Goal: Answer question/provide support: Share knowledge or assist other users

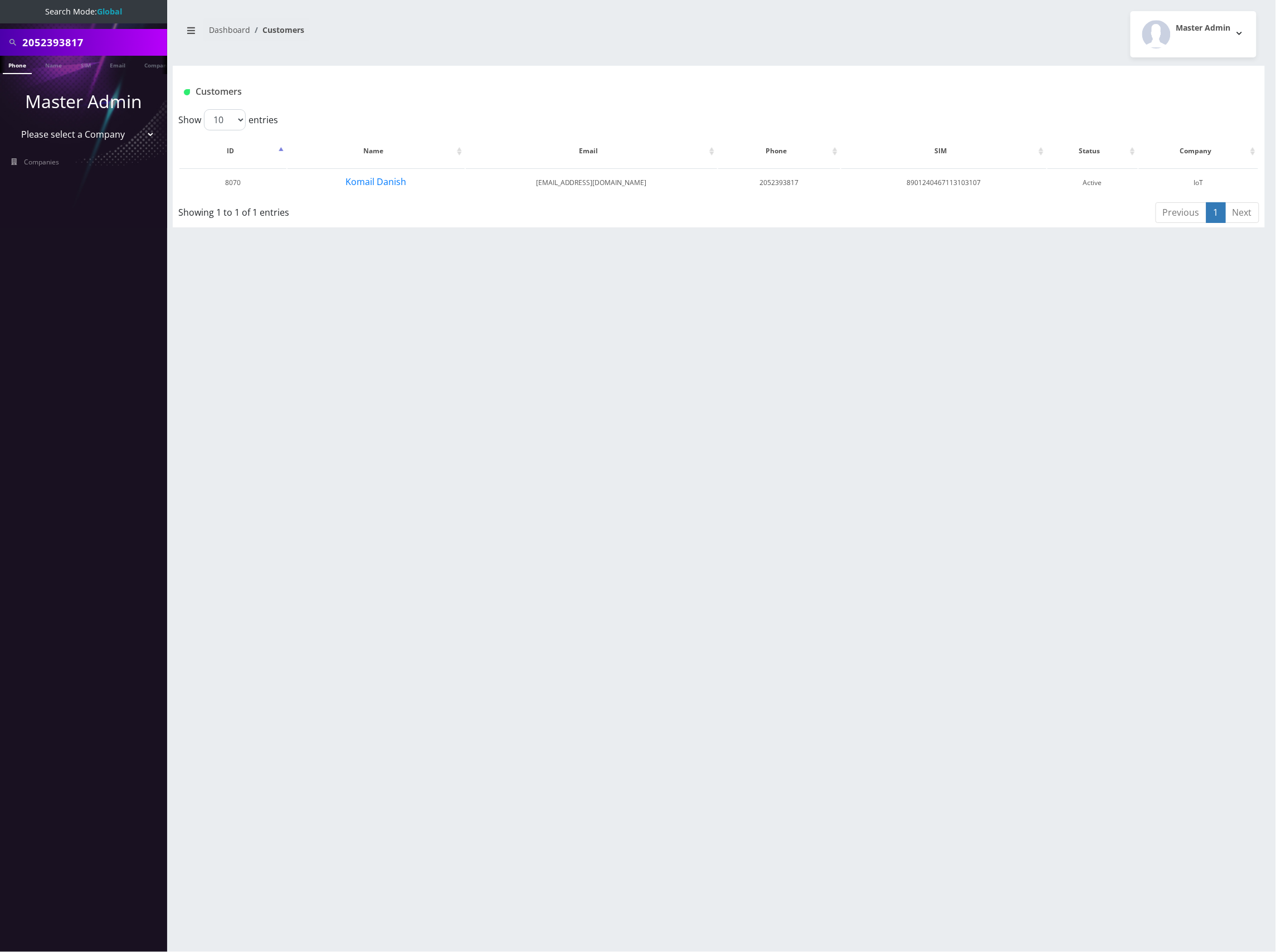
click at [67, 42] on input "2052393817" at bounding box center [94, 42] width 142 height 21
click at [67, 41] on input "2052393817" at bounding box center [94, 42] width 142 height 21
paste input "(845) 352-2722"
click at [77, 38] on input "(845) 352-2722" at bounding box center [94, 42] width 142 height 21
click at [53, 38] on input "(845) 3522722" at bounding box center [94, 42] width 142 height 21
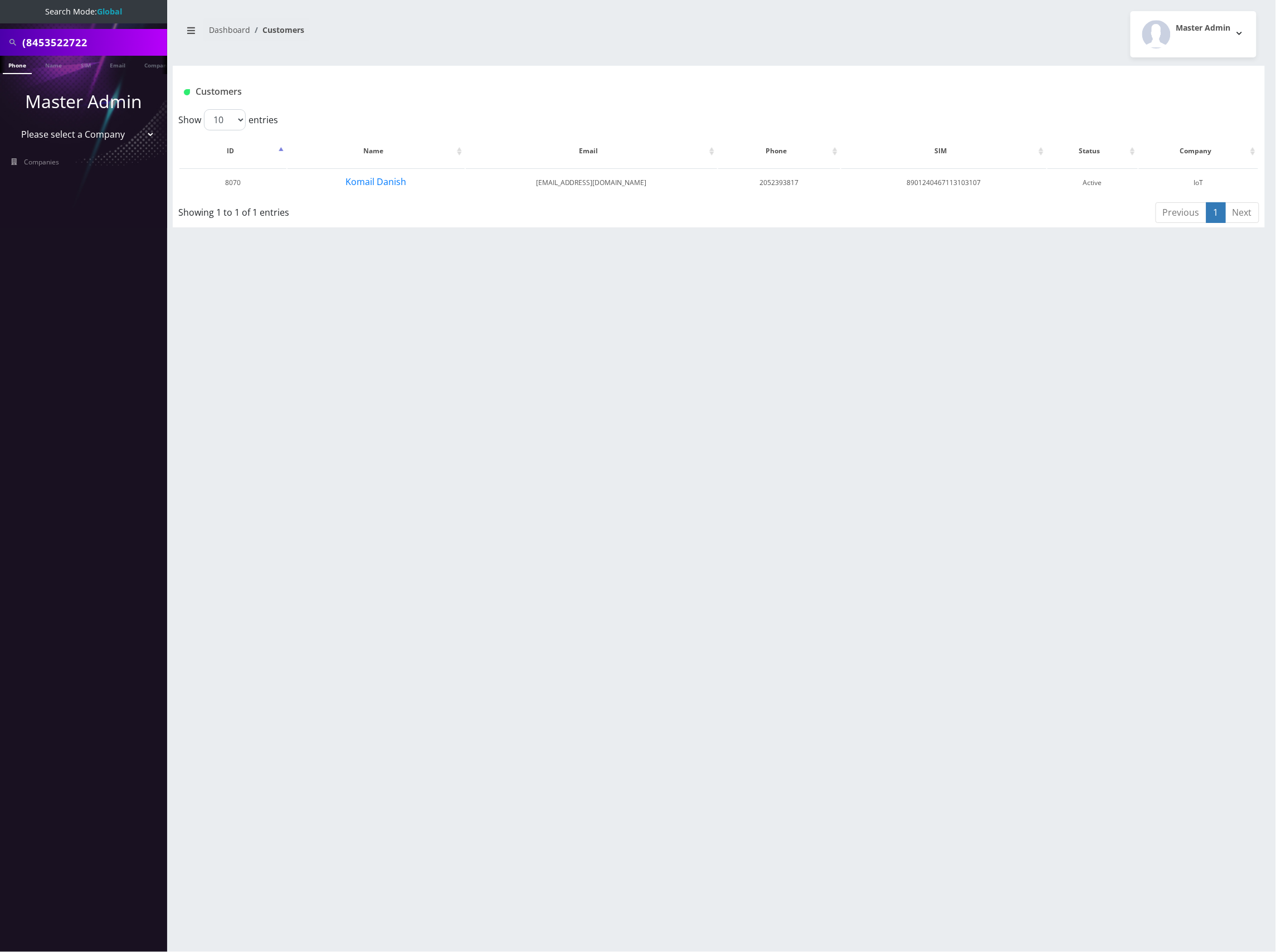
click at [25, 40] on input "(8453522722" at bounding box center [94, 42] width 142 height 21
type input "8453522722"
click at [19, 63] on link "Phone" at bounding box center [17, 65] width 29 height 19
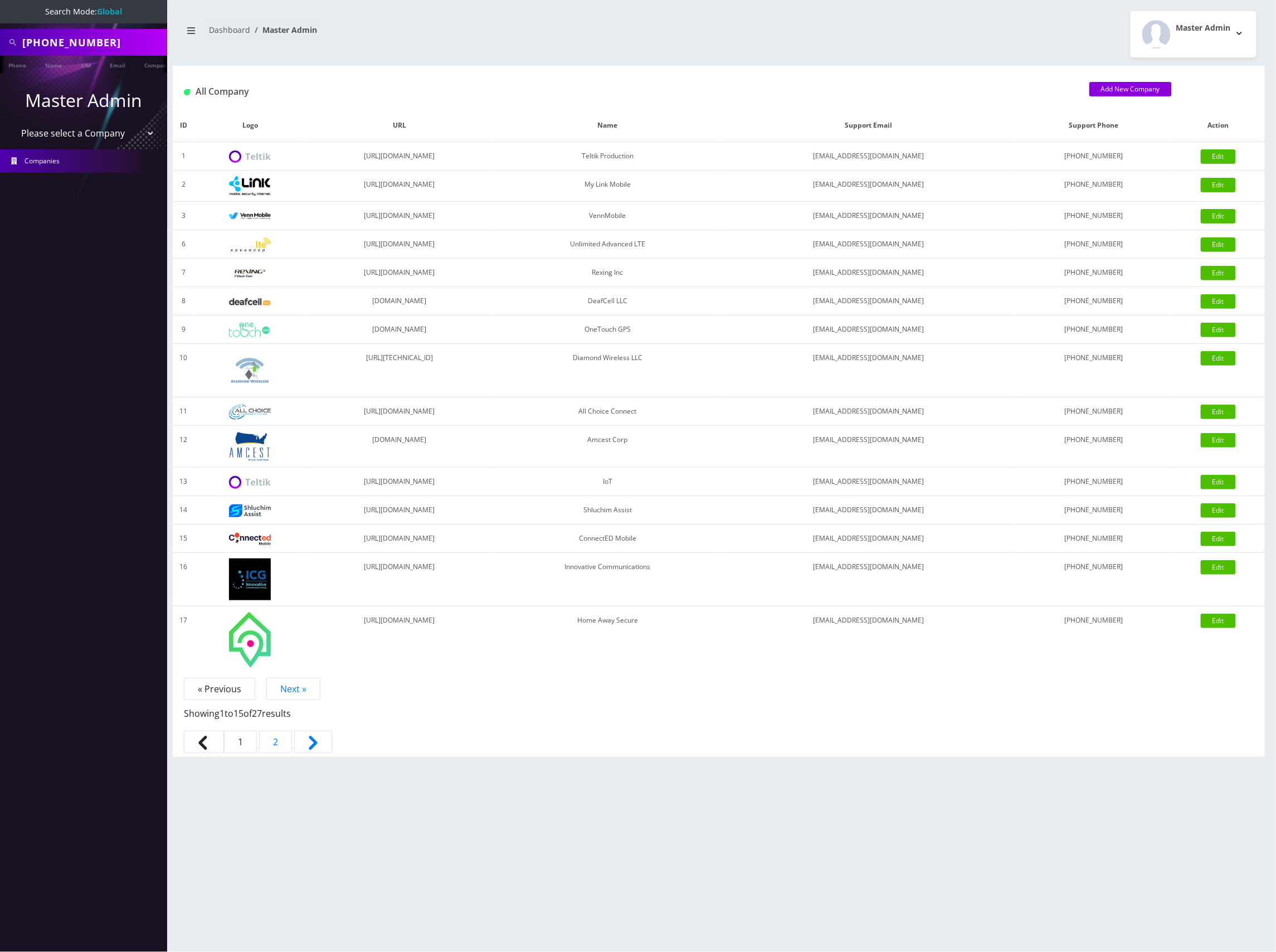
click at [75, 42] on input "[PHONE_NUMBER]" at bounding box center [94, 42] width 142 height 21
click at [53, 41] on input "(845) 3522722" at bounding box center [94, 42] width 142 height 21
click at [27, 41] on input "(8453522722" at bounding box center [94, 42] width 142 height 21
type input "8453522722"
click at [24, 70] on link "Phone" at bounding box center [17, 65] width 29 height 19
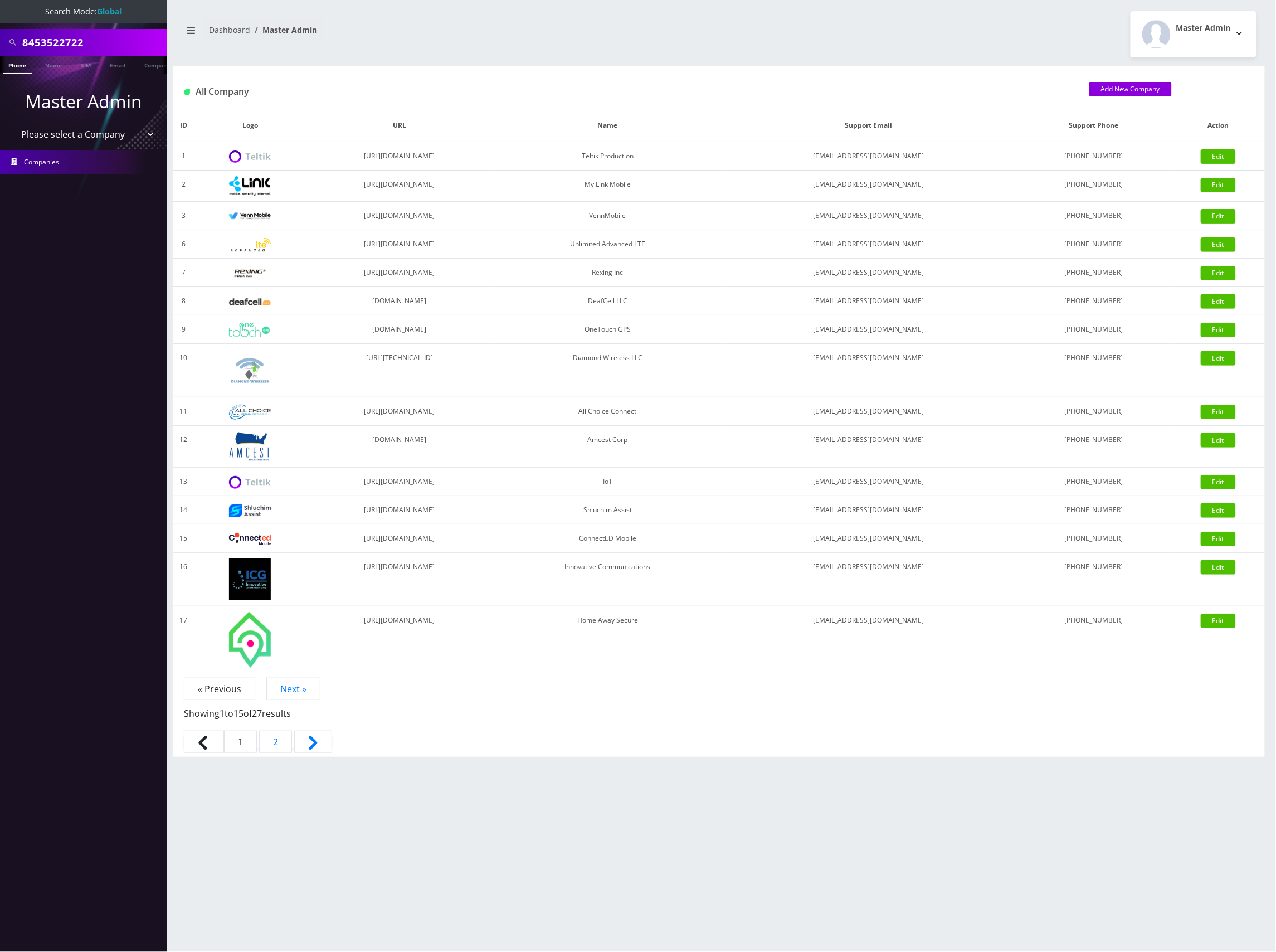
click at [14, 65] on link "Phone" at bounding box center [17, 65] width 29 height 19
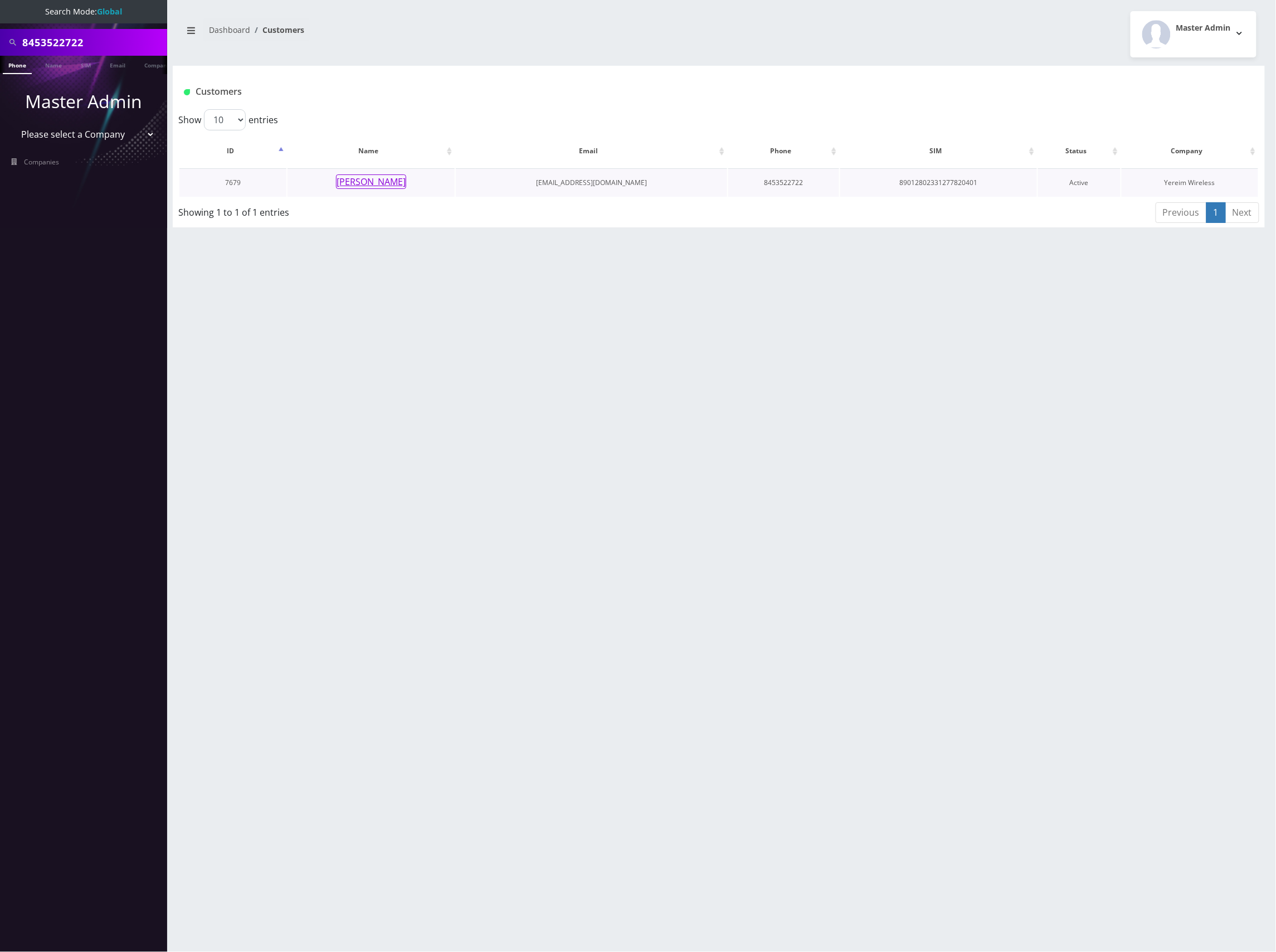
click at [371, 180] on button "Brucha Lorincz" at bounding box center [371, 181] width 70 height 15
click at [400, 181] on button "Brucha Lorincz" at bounding box center [371, 181] width 70 height 15
click at [386, 181] on button "Brucha Lorincz" at bounding box center [371, 181] width 70 height 15
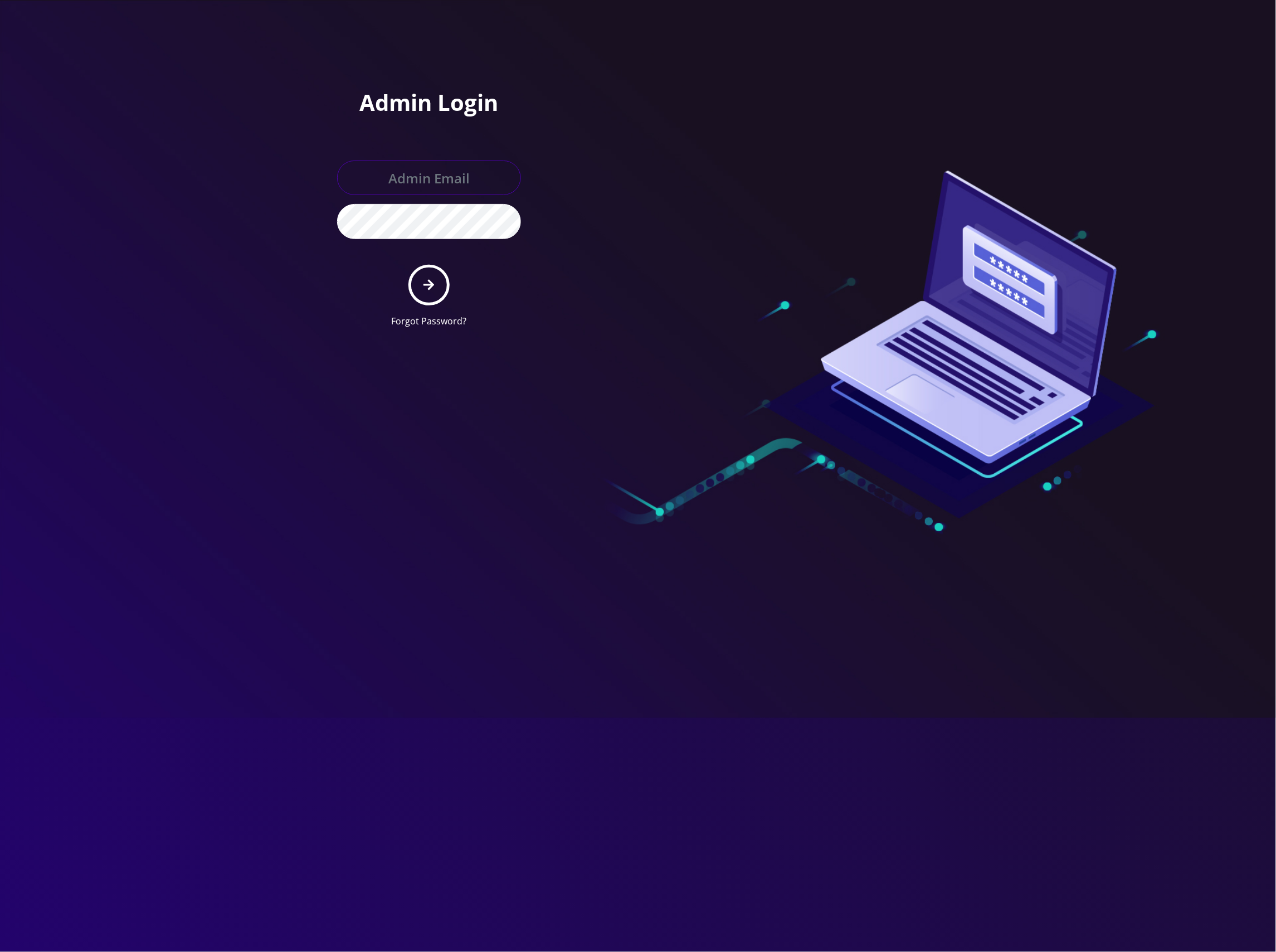
type input "[EMAIL_ADDRESS][DOMAIN_NAME]"
click at [418, 279] on button "submit" at bounding box center [429, 285] width 41 height 41
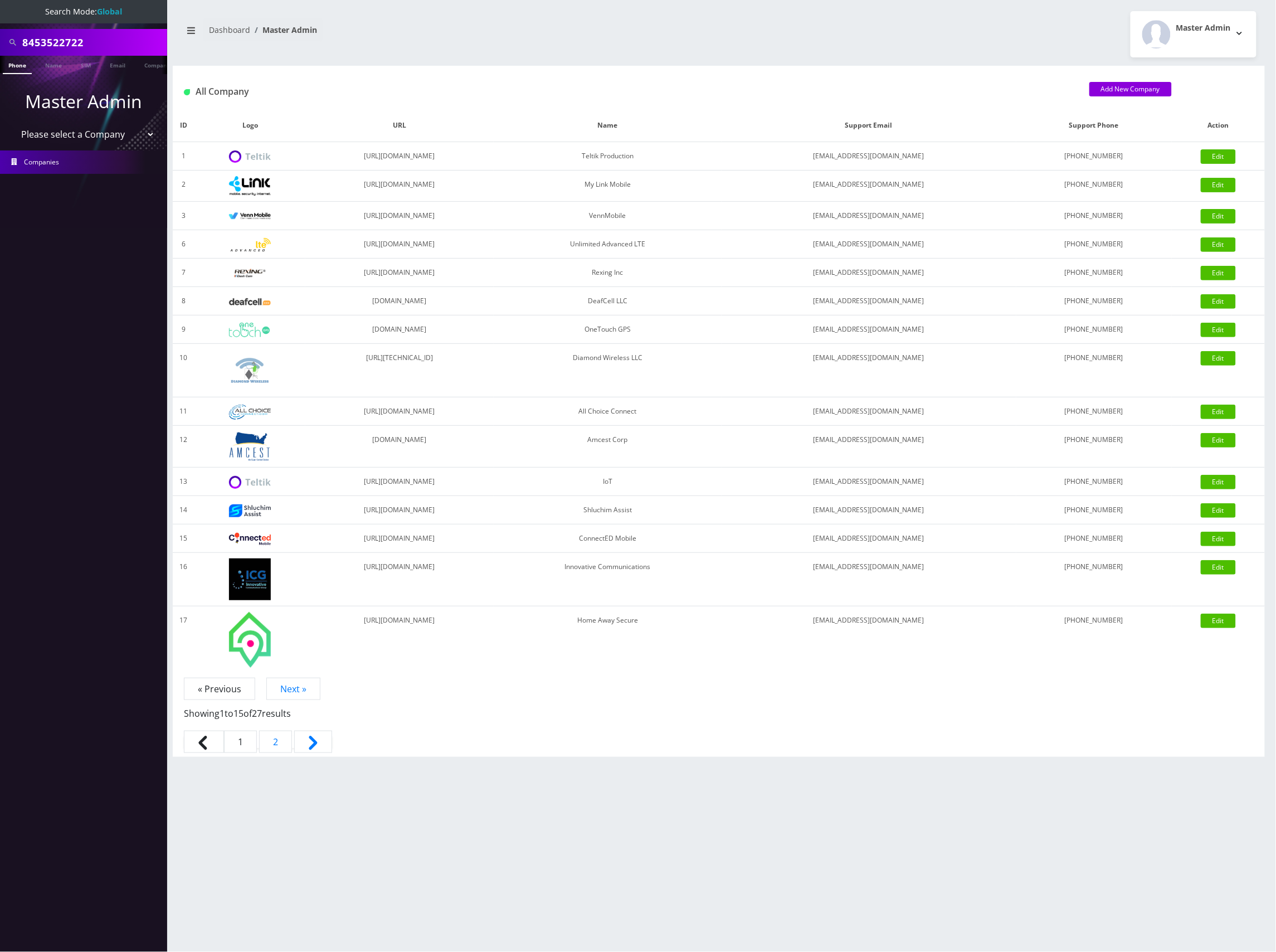
drag, startPoint x: 19, startPoint y: 63, endPoint x: 254, endPoint y: 85, distance: 236.0
click at [19, 65] on link "Phone" at bounding box center [17, 65] width 29 height 19
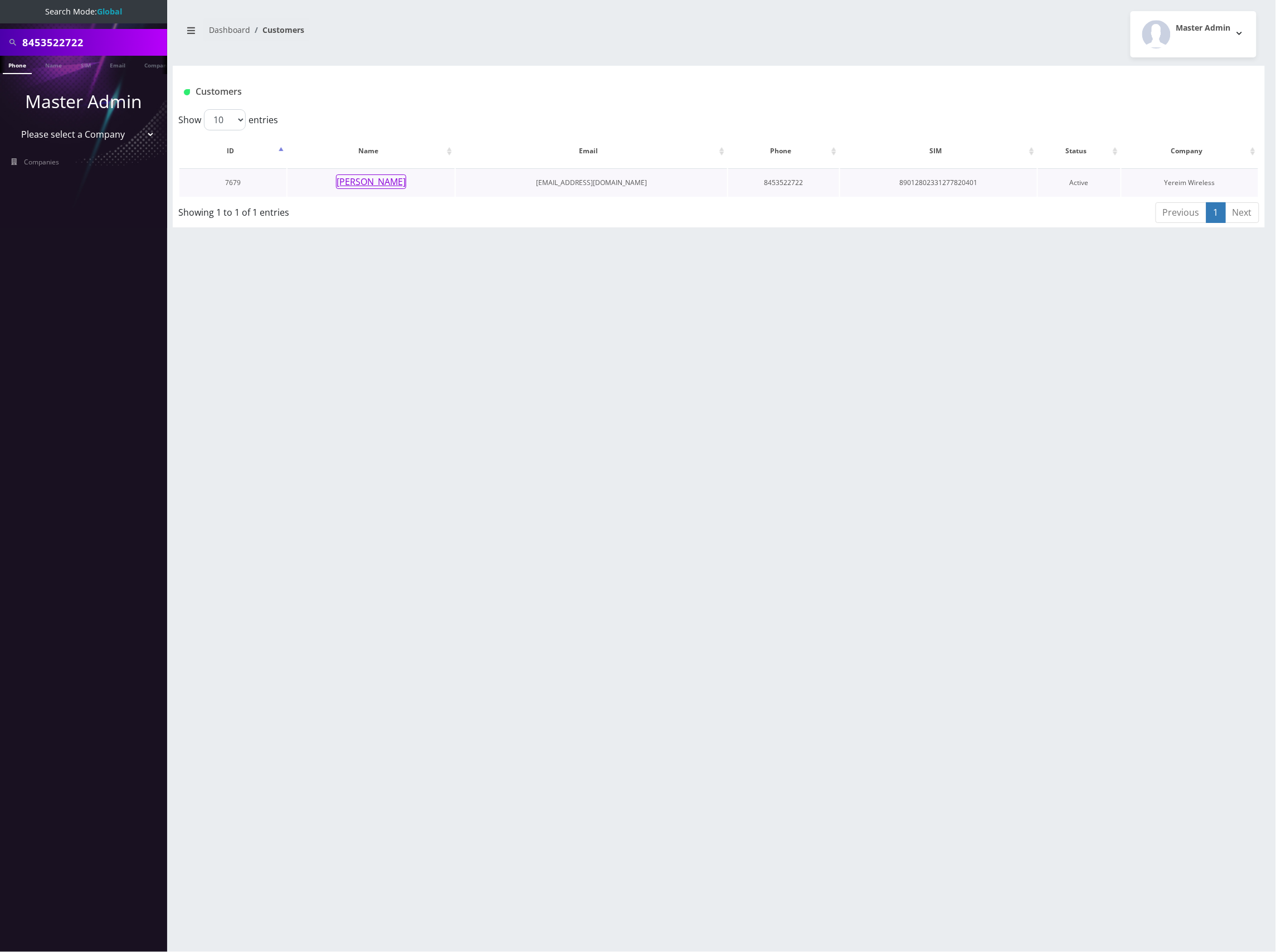
click at [376, 181] on button "Brucha Lorincz" at bounding box center [371, 181] width 70 height 15
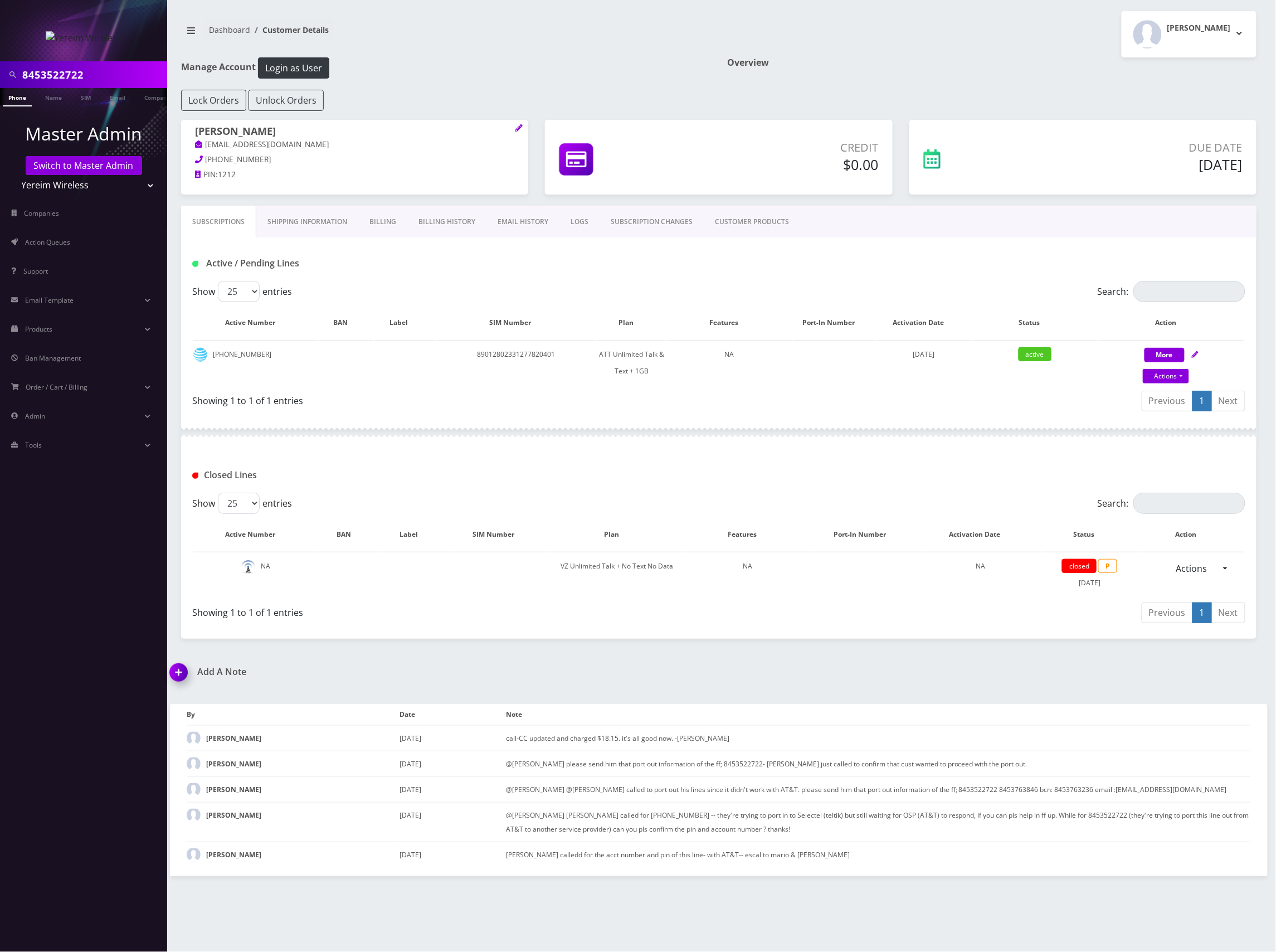
click at [66, 74] on input "8453522722" at bounding box center [94, 74] width 142 height 21
paste input "83290854"
type input "8483290854"
click at [19, 94] on link "Phone" at bounding box center [17, 98] width 29 height 19
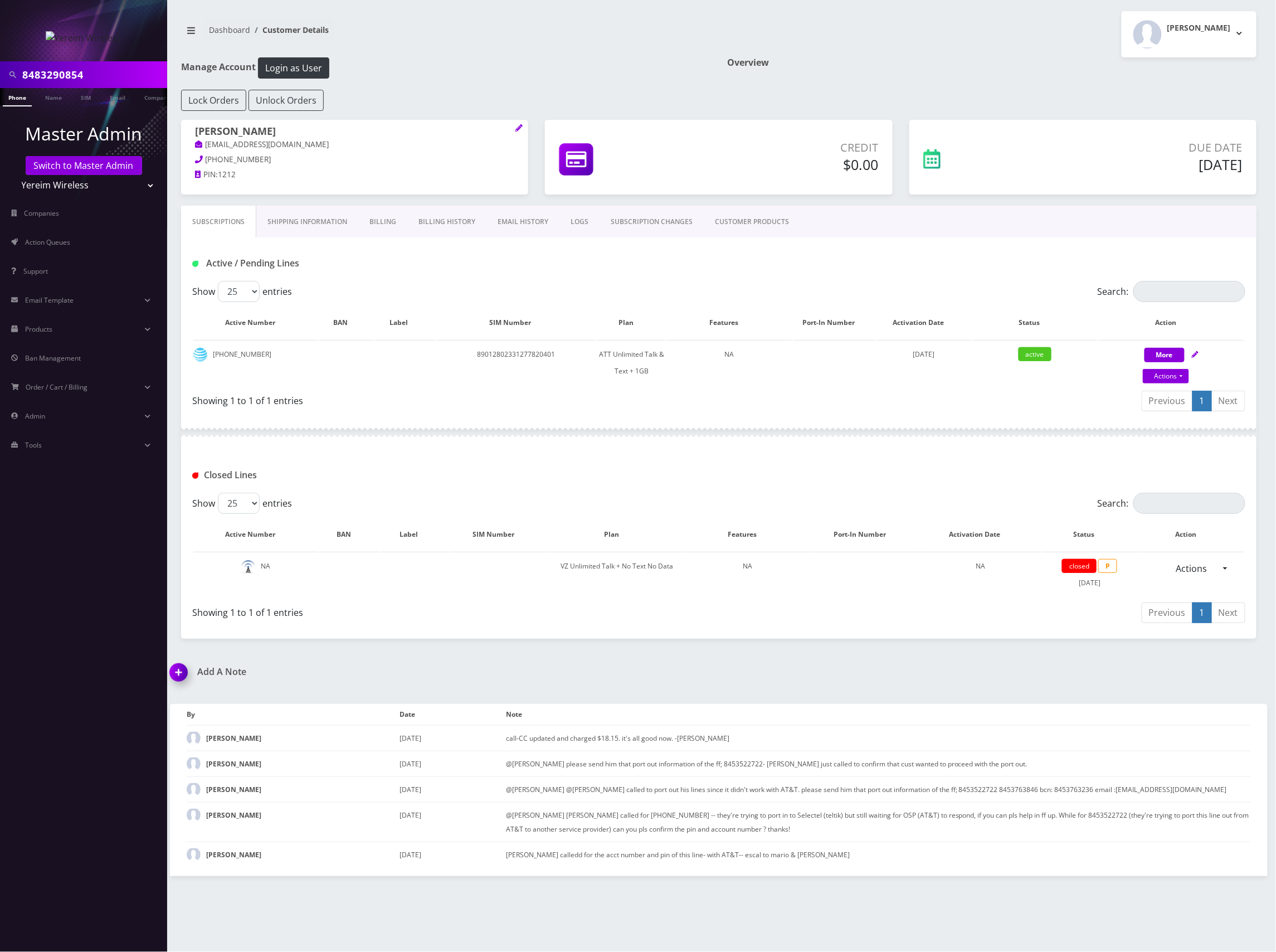
click at [18, 98] on link "Phone" at bounding box center [17, 98] width 29 height 19
click at [20, 96] on link "Phone" at bounding box center [17, 98] width 29 height 19
click at [99, 163] on link "Switch to Master Admin" at bounding box center [84, 166] width 116 height 19
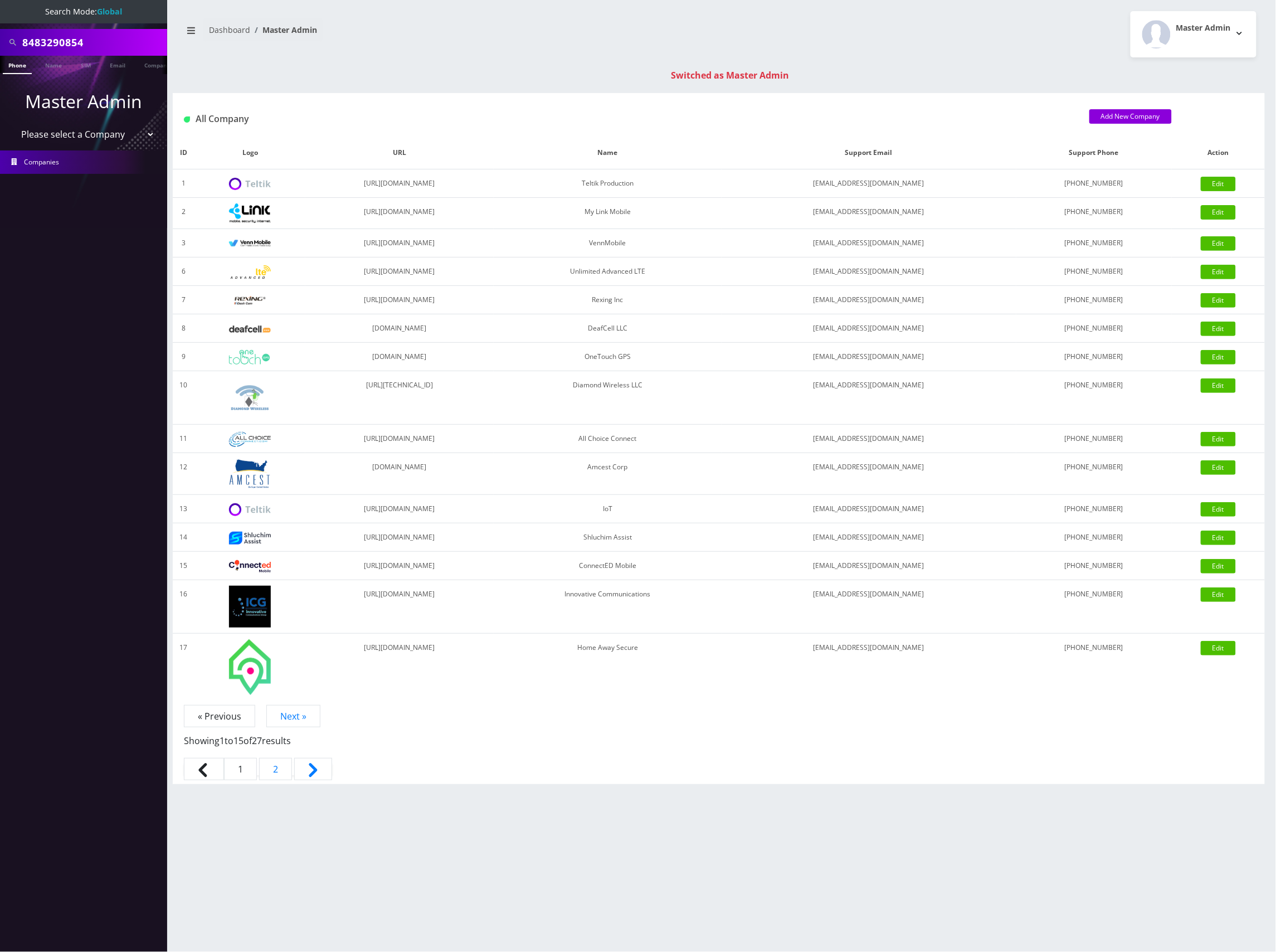
click at [45, 42] on input "8483290854" at bounding box center [94, 42] width 142 height 21
click at [48, 42] on input "8483290854" at bounding box center [94, 42] width 142 height 21
click at [16, 65] on link "Phone" at bounding box center [17, 65] width 29 height 19
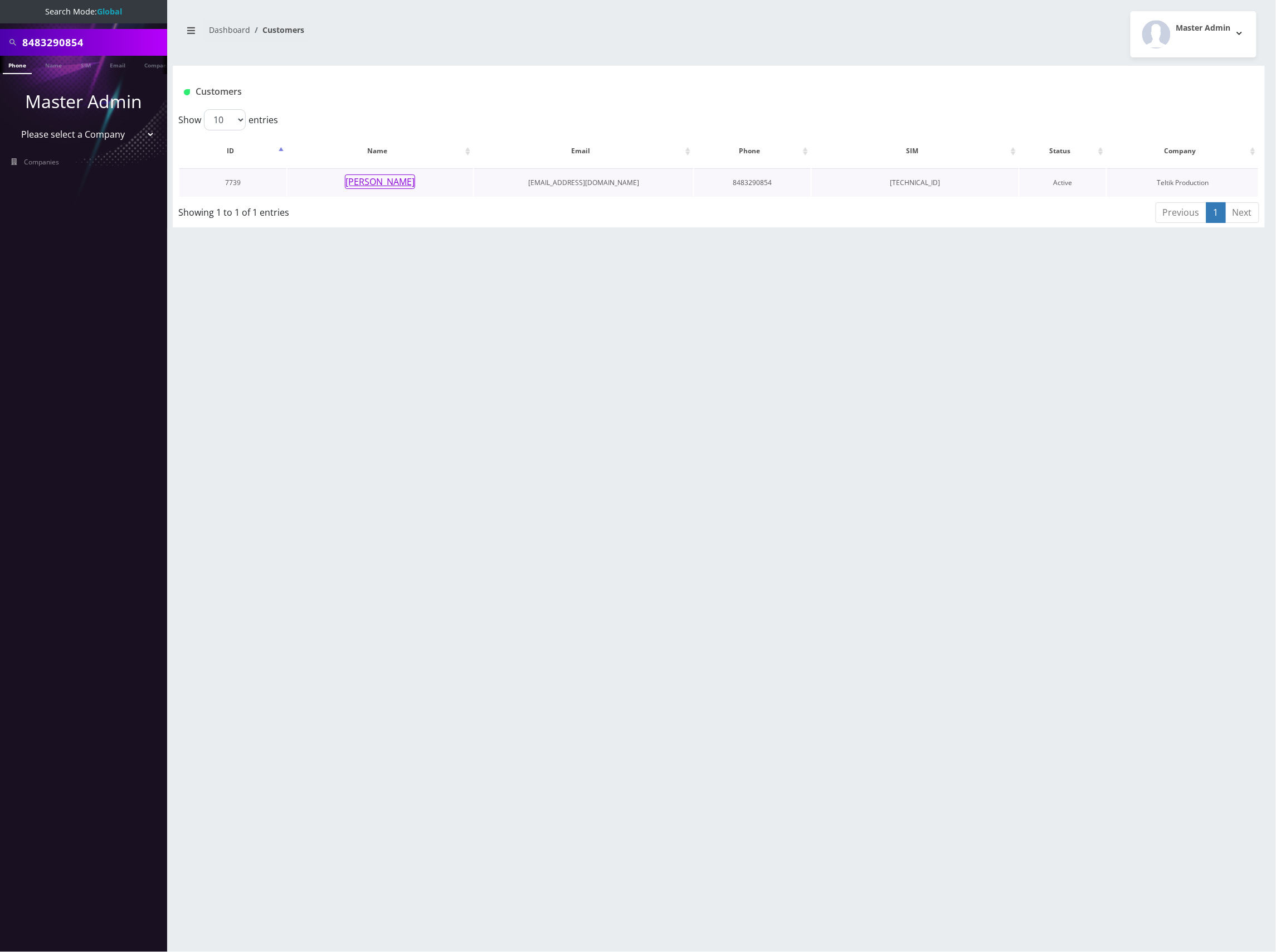
click at [386, 184] on button "[PERSON_NAME]" at bounding box center [380, 181] width 70 height 15
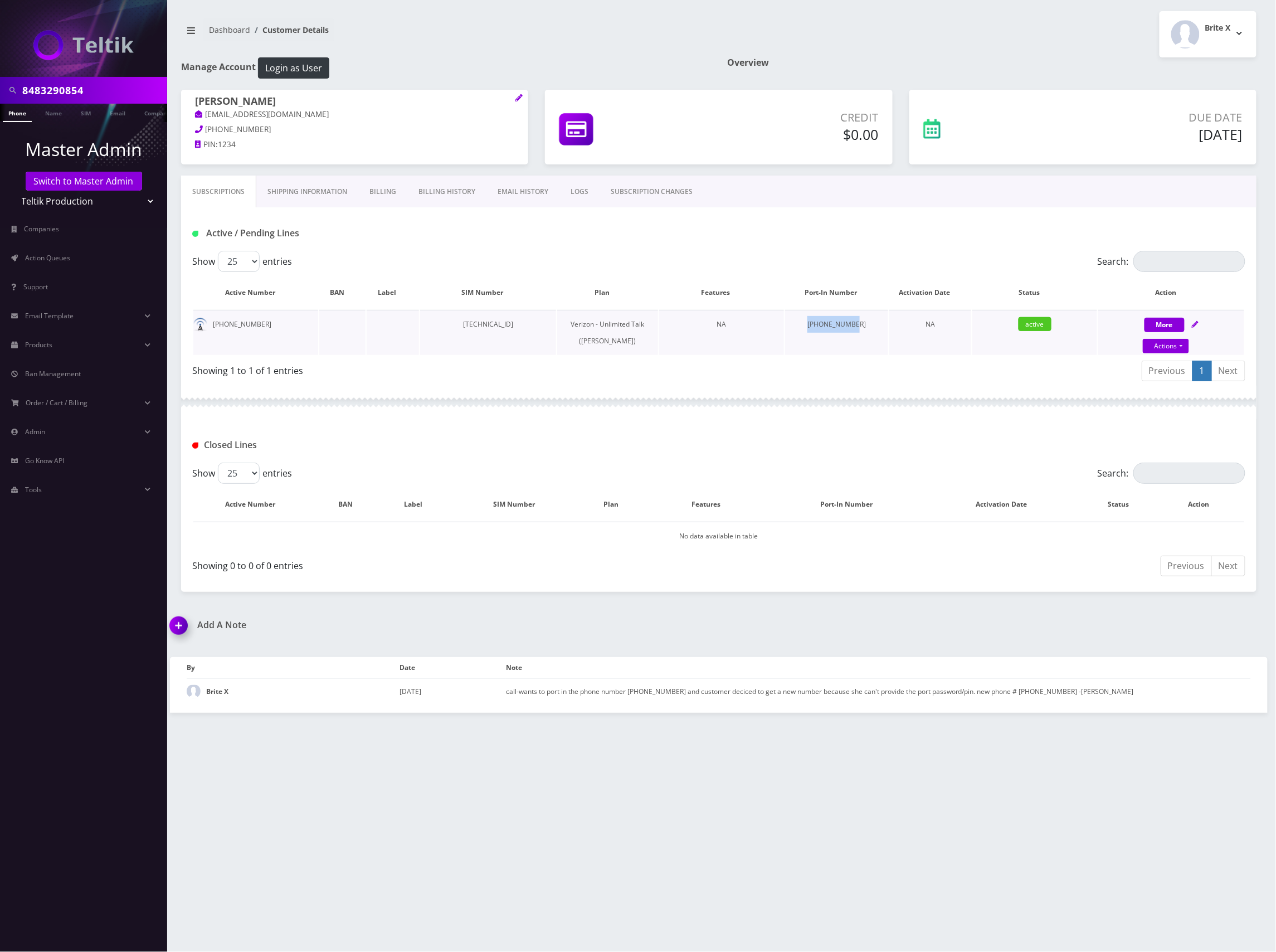
drag, startPoint x: 855, startPoint y: 323, endPoint x: 814, endPoint y: 324, distance: 41.0
click at [814, 324] on td "848-346-9770" at bounding box center [836, 333] width 104 height 45
copy td "848-346-9770"
click at [65, 89] on input "8483290854" at bounding box center [94, 90] width 142 height 21
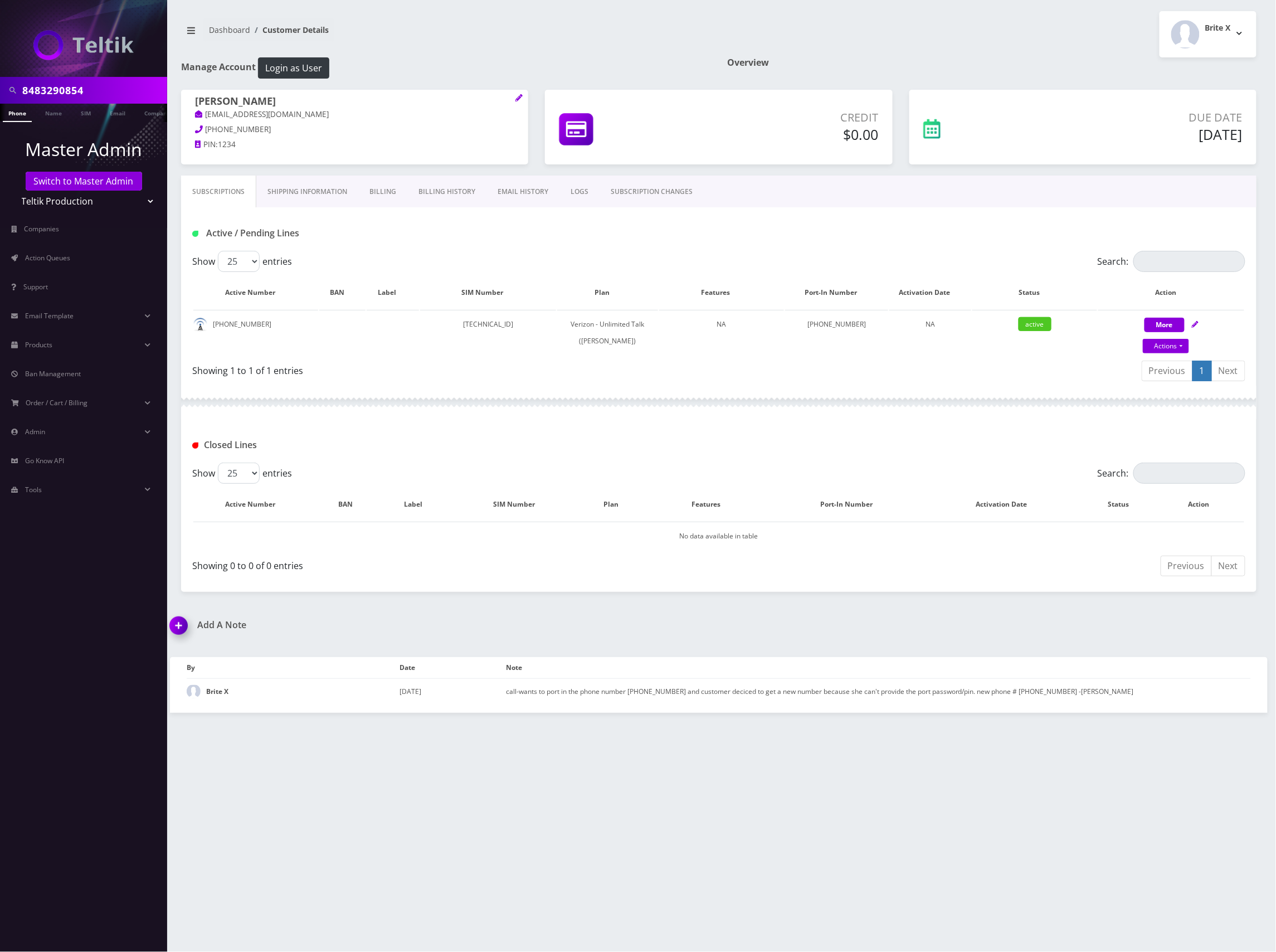
click at [20, 114] on link "Phone" at bounding box center [17, 113] width 29 height 19
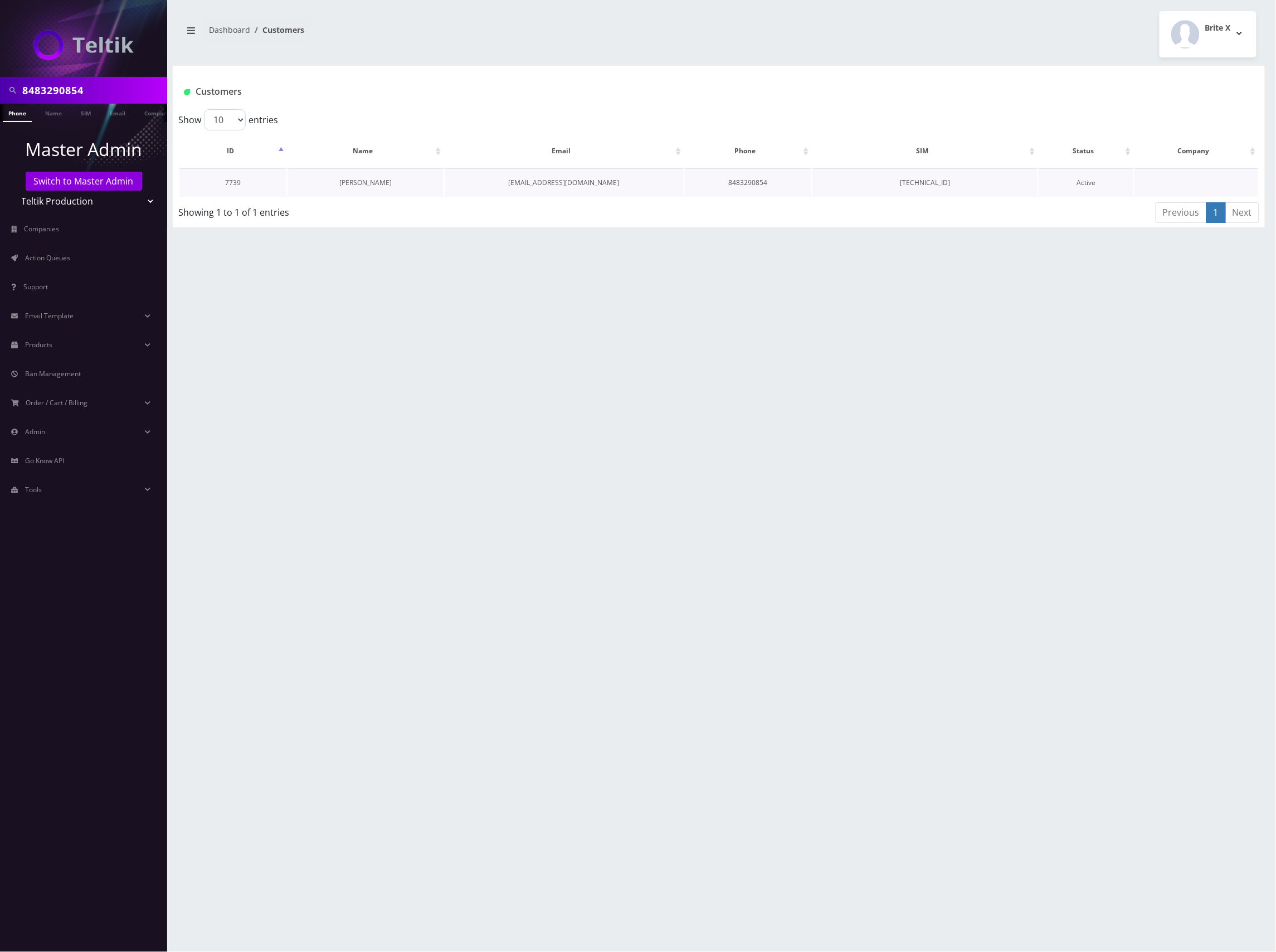
click at [379, 179] on link "[PERSON_NAME]" at bounding box center [365, 183] width 52 height 9
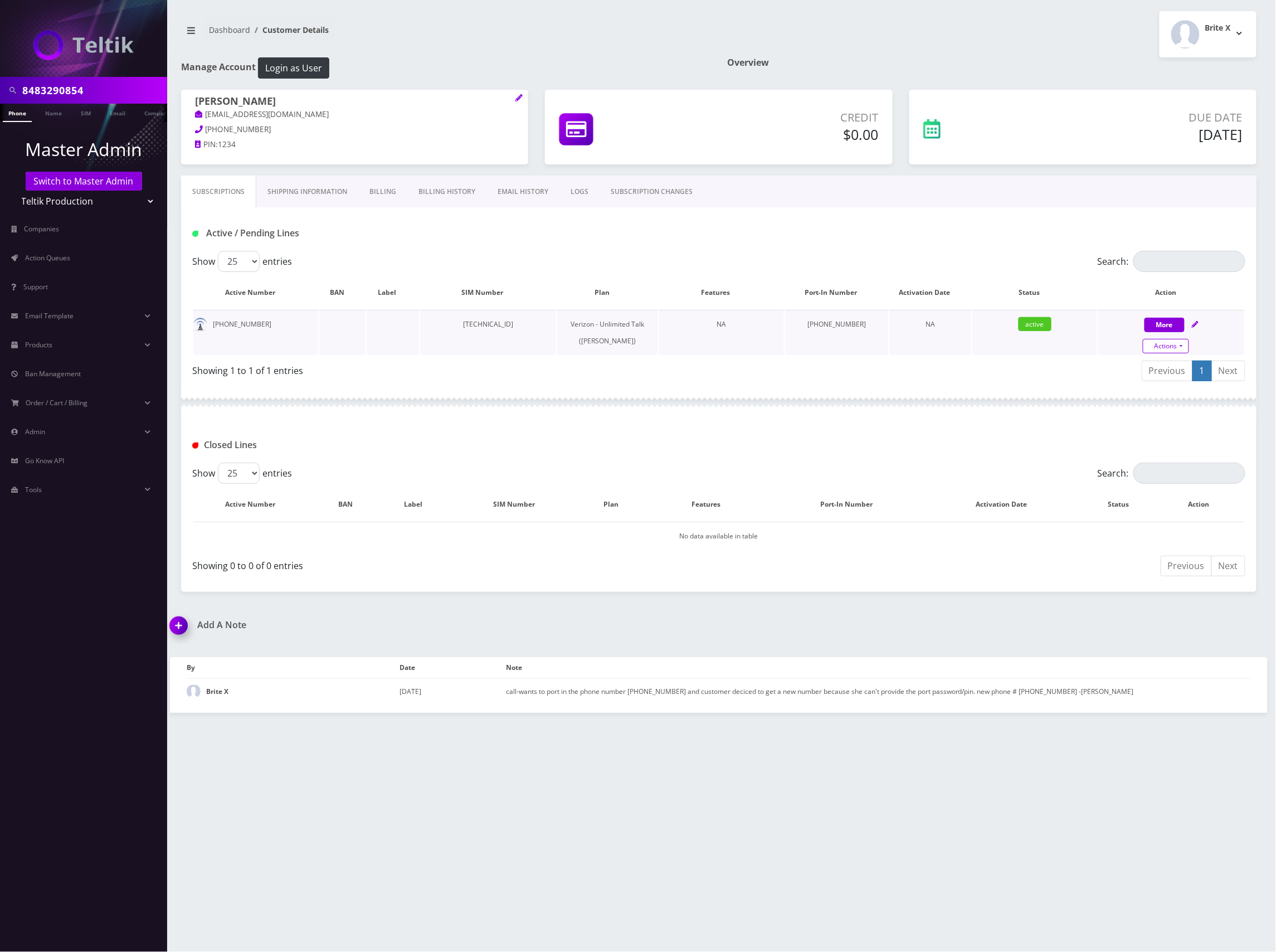
click at [1173, 346] on link "Actions" at bounding box center [1165, 346] width 46 height 15
select select "459"
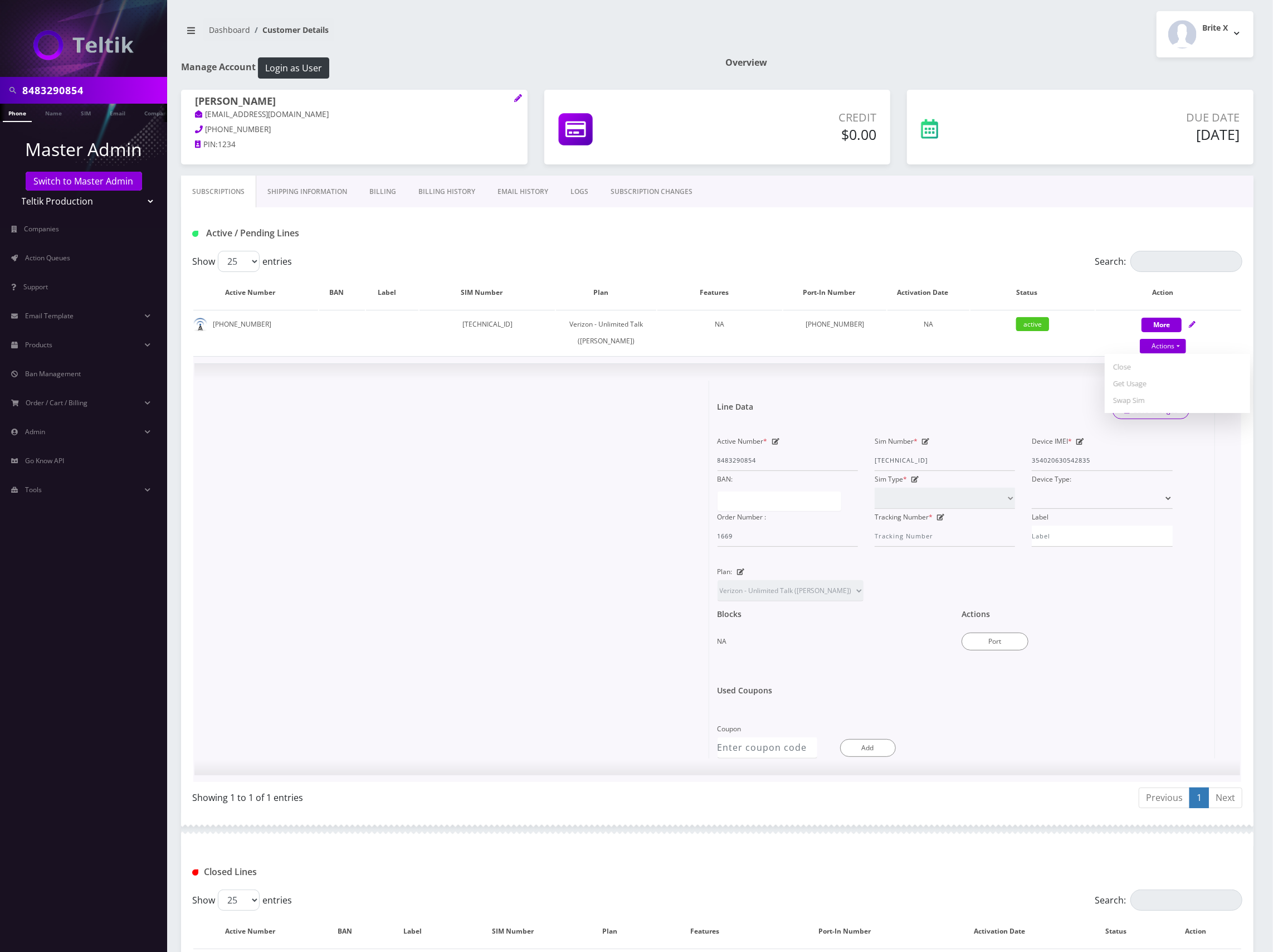
click at [455, 508] on div at bounding box center [456, 569] width 507 height 378
click at [578, 191] on link "LOGS" at bounding box center [579, 191] width 40 height 32
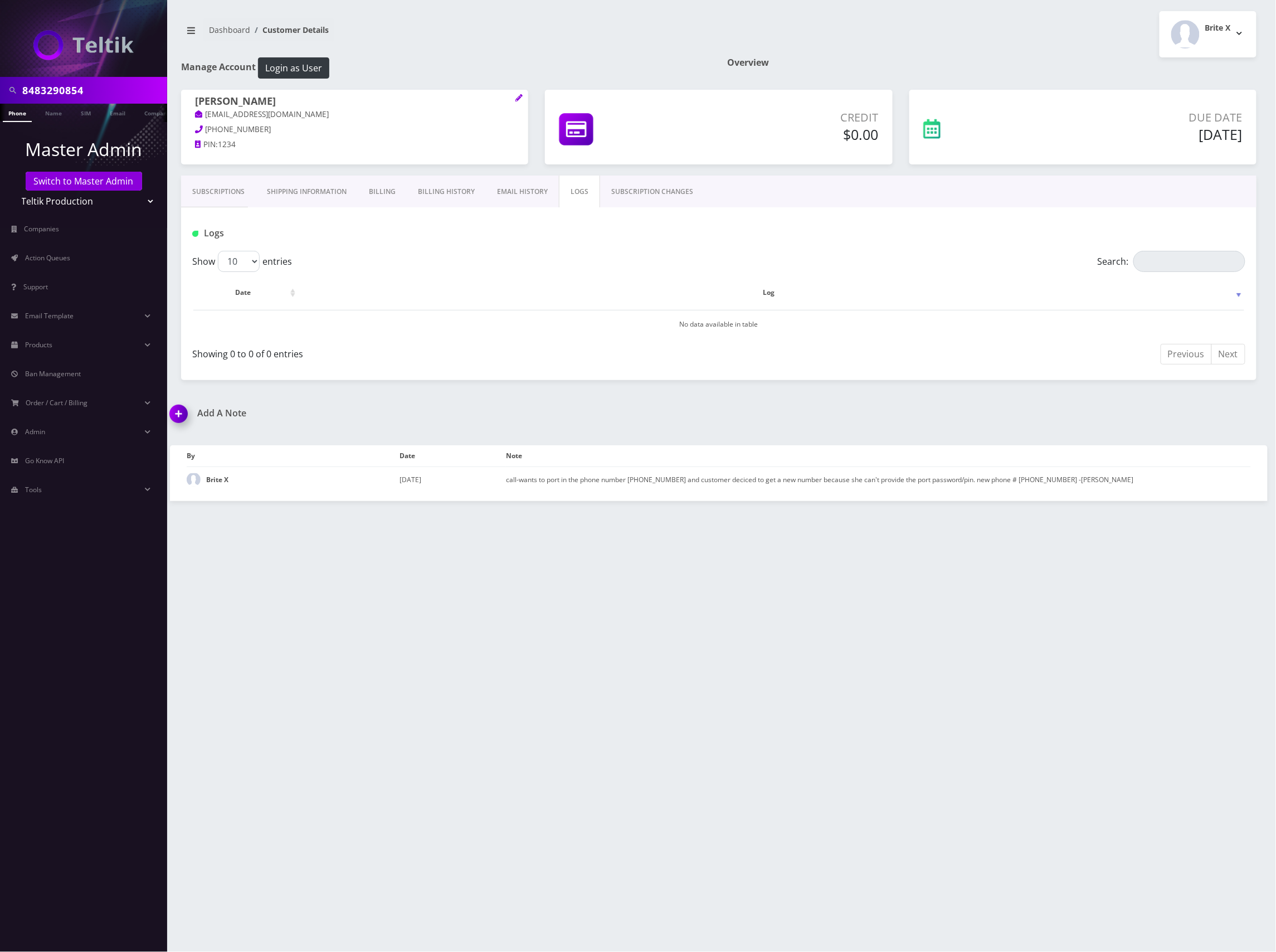
click at [662, 195] on link "SUBSCRIPTION CHANGES" at bounding box center [651, 191] width 104 height 32
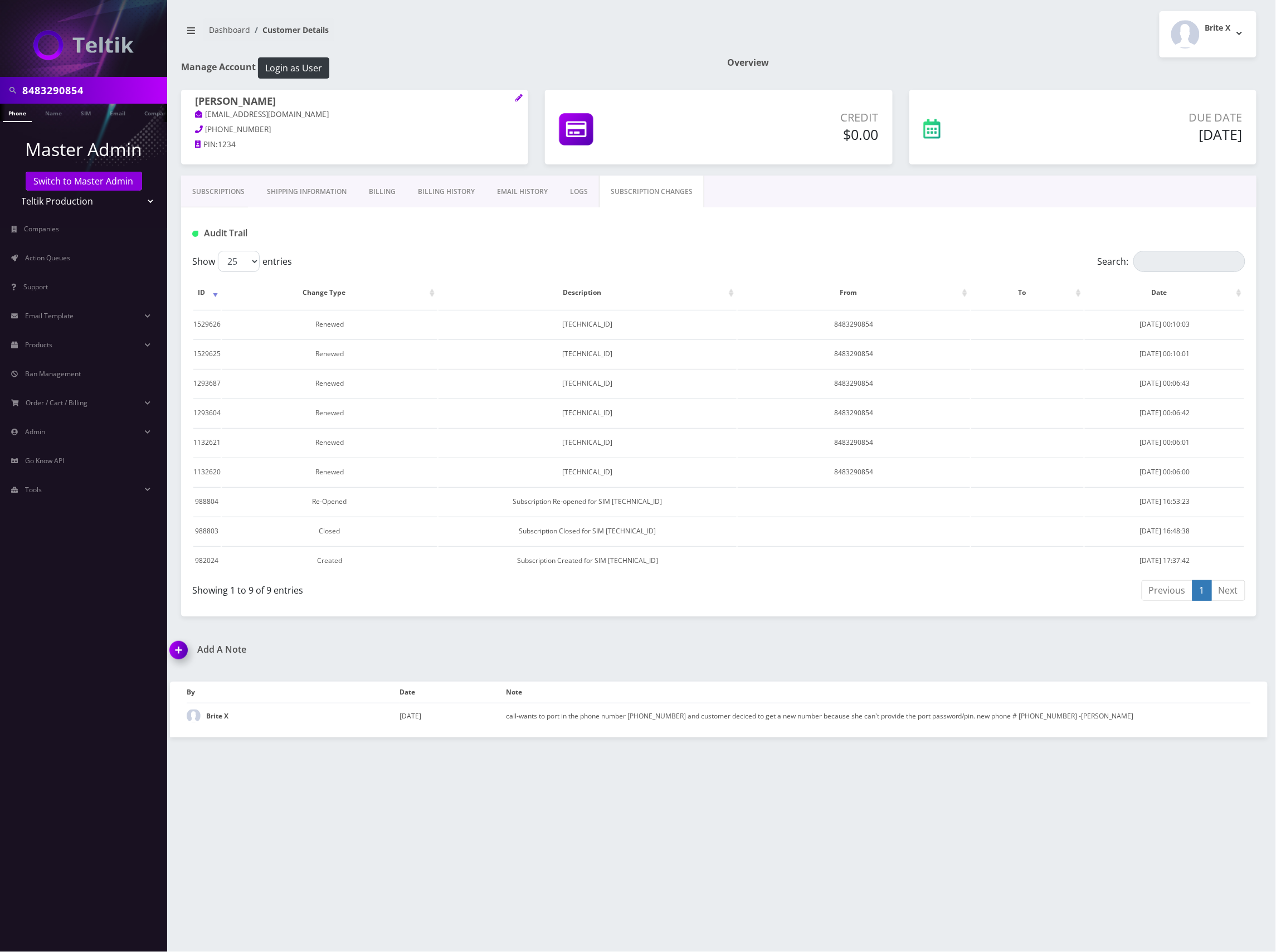
click at [57, 94] on input "8483290854" at bounding box center [94, 90] width 142 height 21
type input "[PERSON_NAME]"
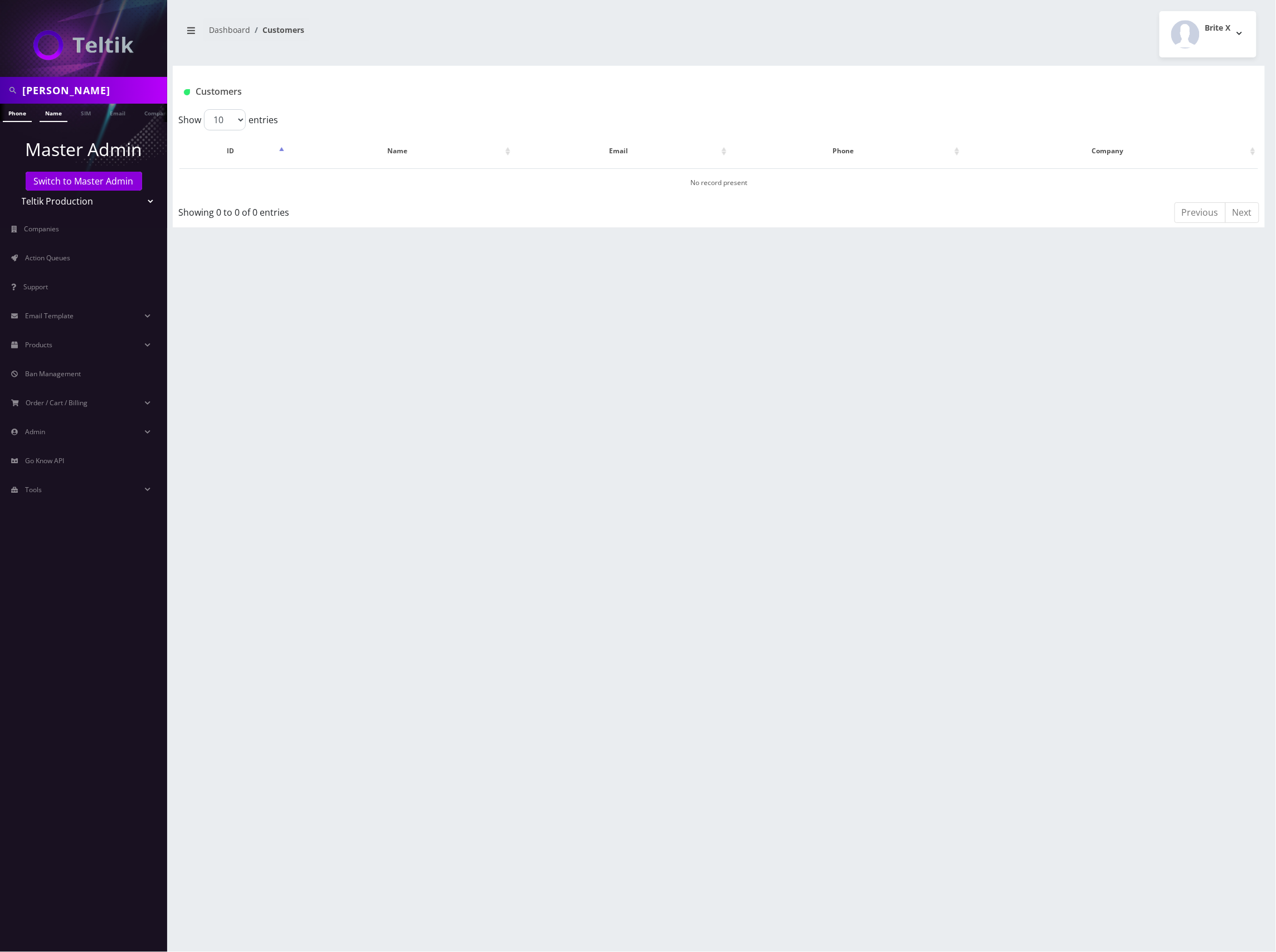
scroll to position [0, 5]
click at [45, 110] on link "Name" at bounding box center [48, 113] width 28 height 19
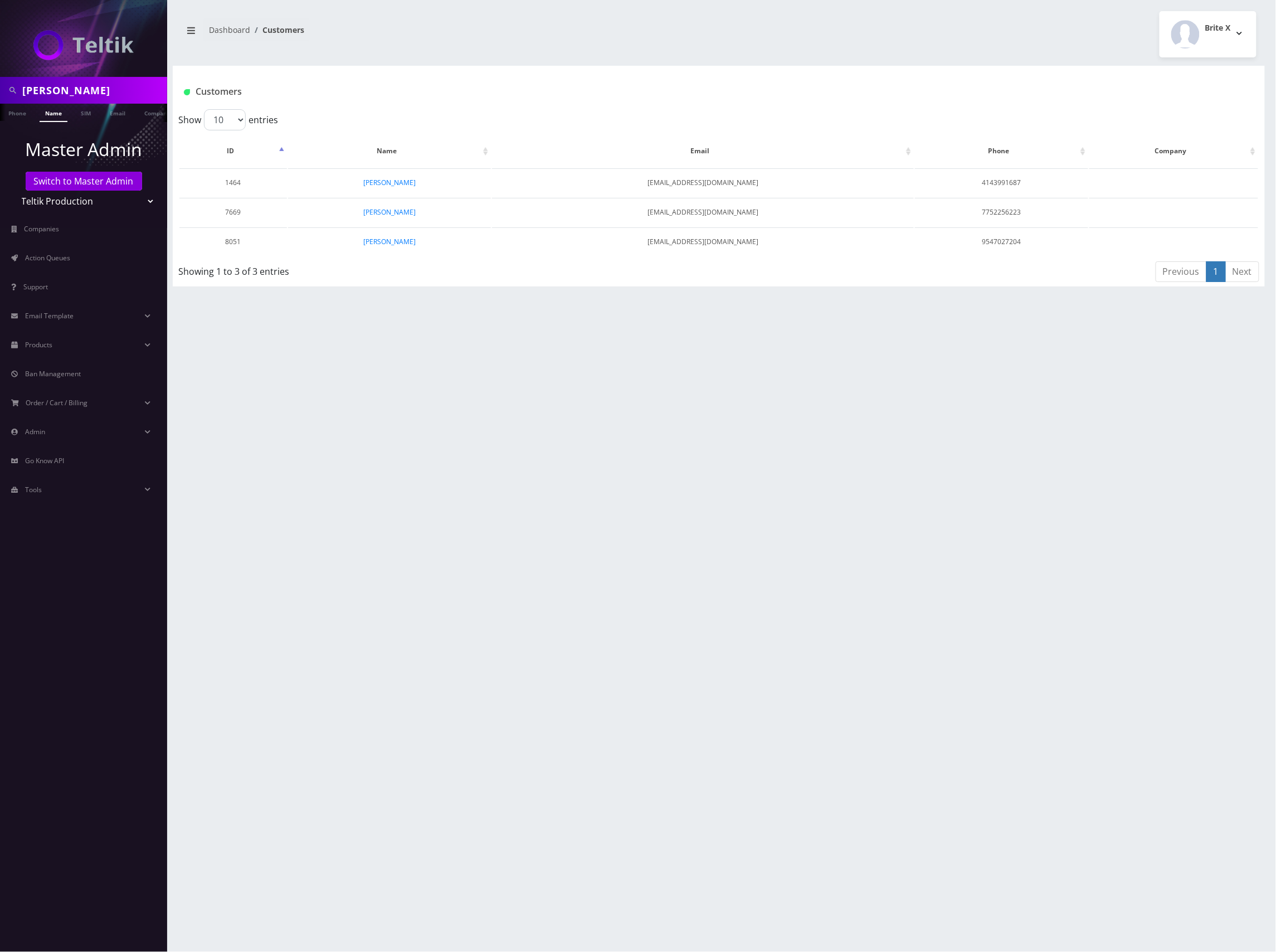
click at [56, 91] on input "[PERSON_NAME]" at bounding box center [94, 90] width 142 height 21
type input "bryan cohen"
click at [101, 194] on select "Teltik Production My Link Mobile VennMobile Unlimited Advanced LTE Rexing Inc D…" at bounding box center [84, 201] width 142 height 21
select select "13"
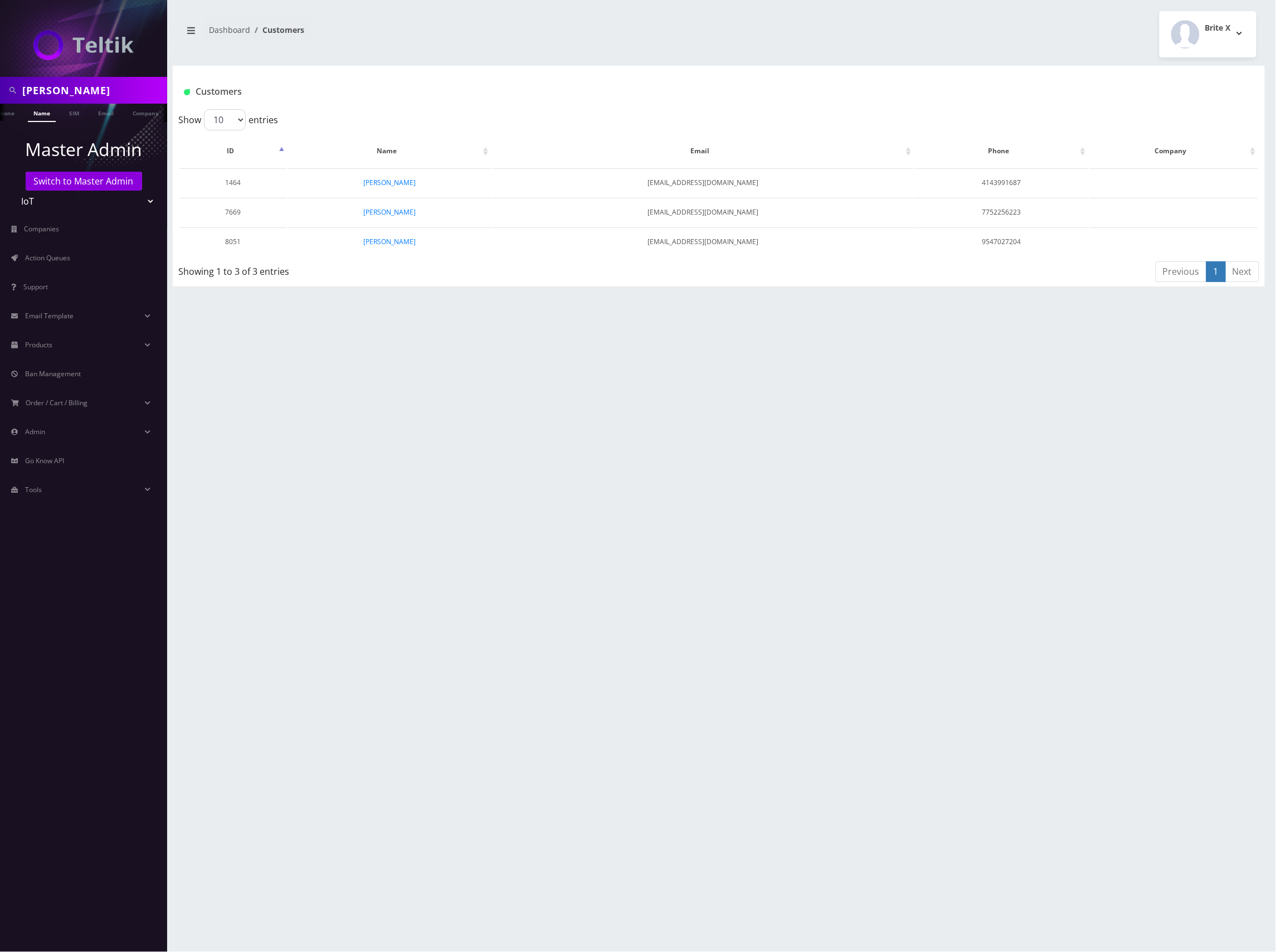
click at [12, 191] on select "Teltik Production My Link Mobile VennMobile Unlimited Advanced LTE Rexing Inc D…" at bounding box center [84, 201] width 142 height 21
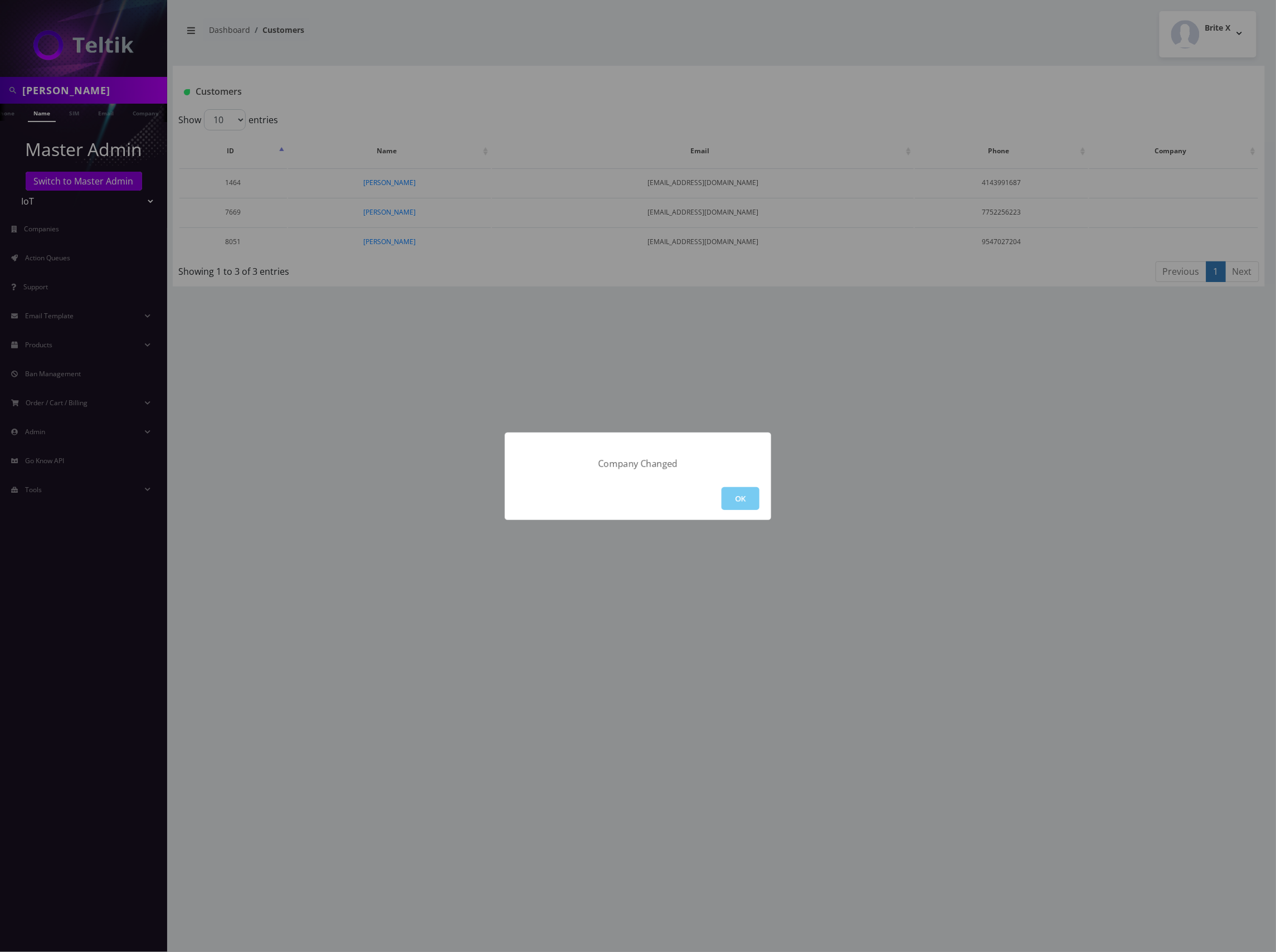
click at [748, 500] on button "OK" at bounding box center [740, 498] width 38 height 23
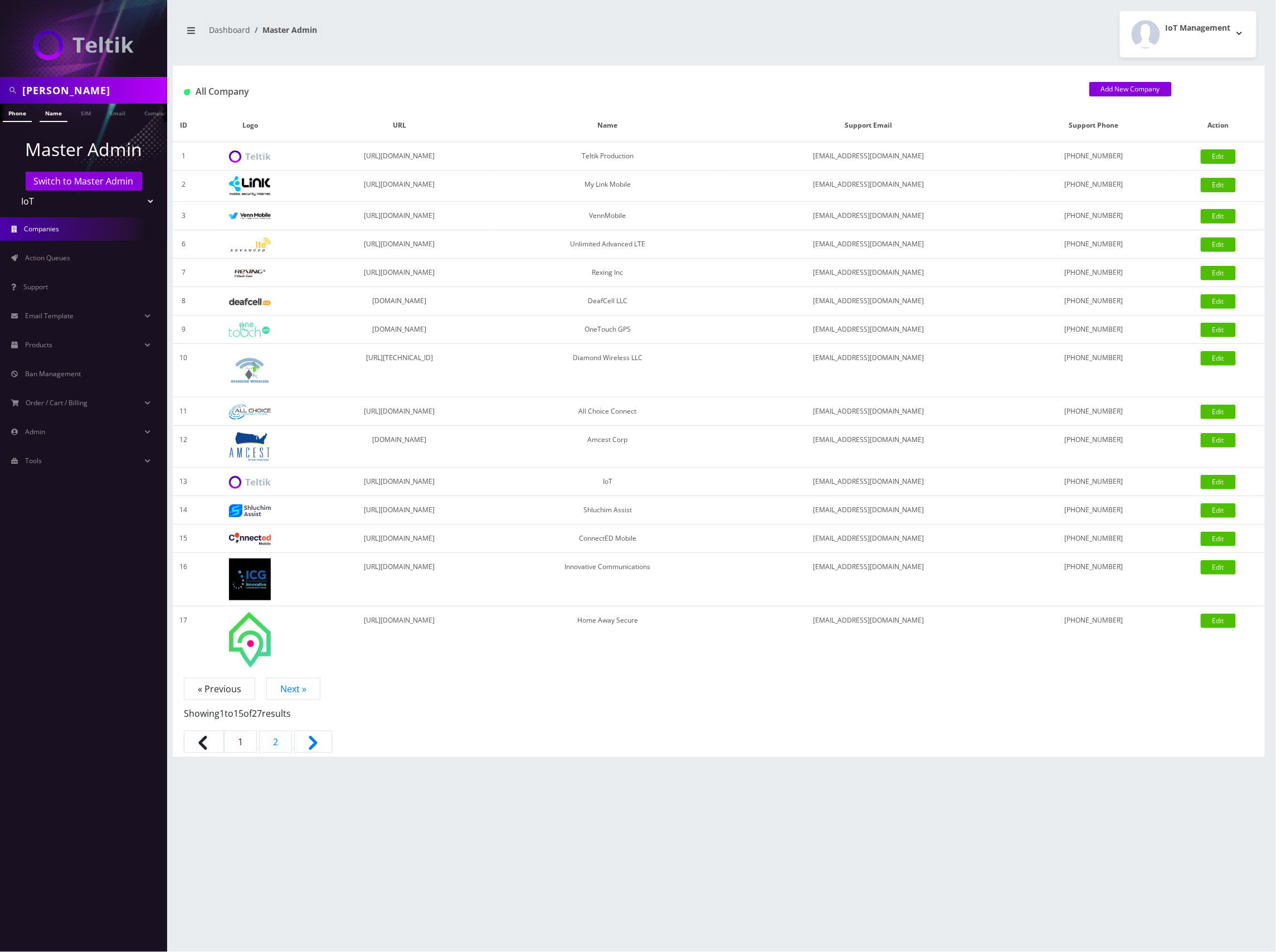
click at [40, 115] on link "Name" at bounding box center [54, 113] width 28 height 19
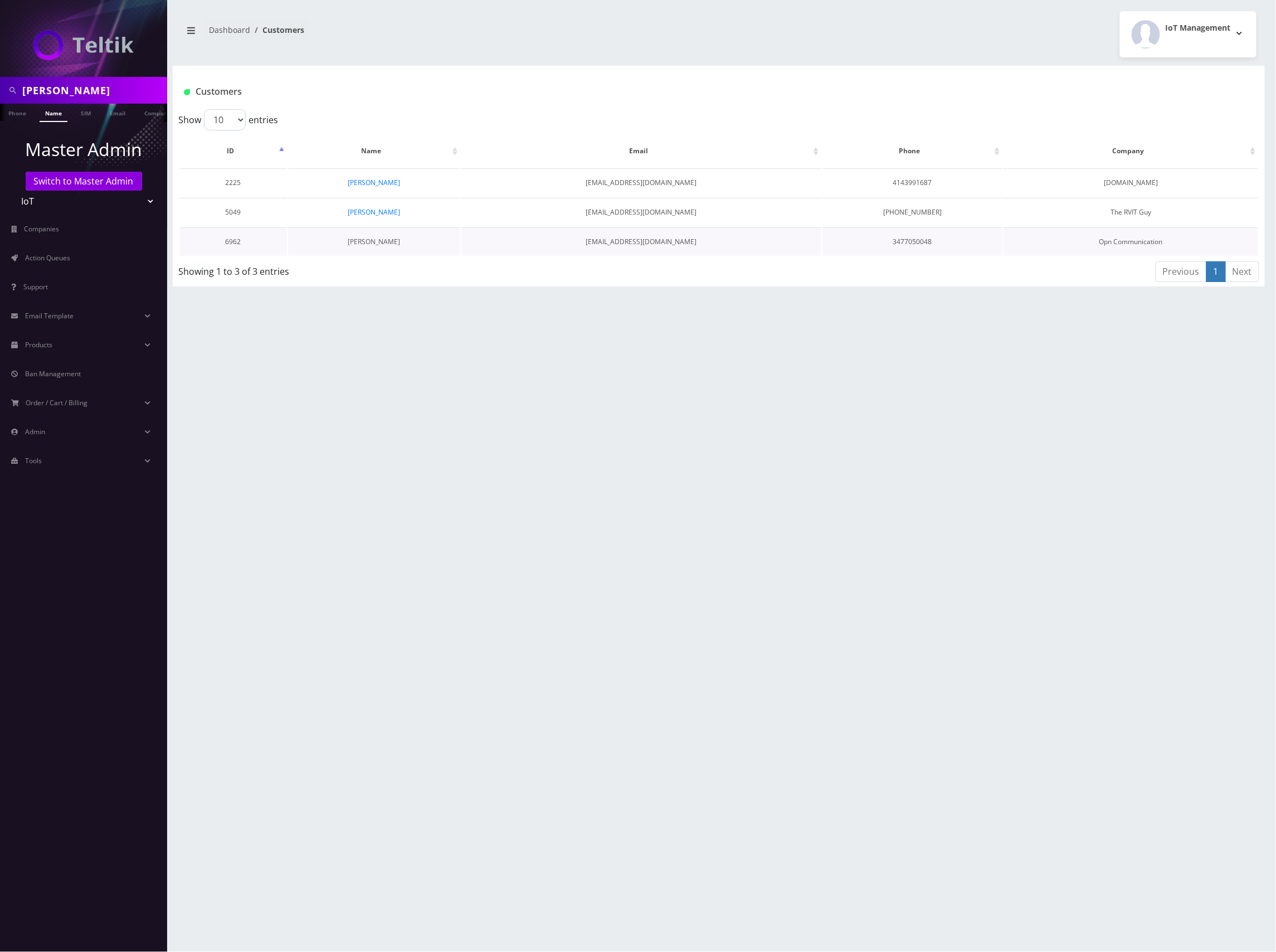
click at [380, 239] on link "[PERSON_NAME]" at bounding box center [373, 241] width 52 height 9
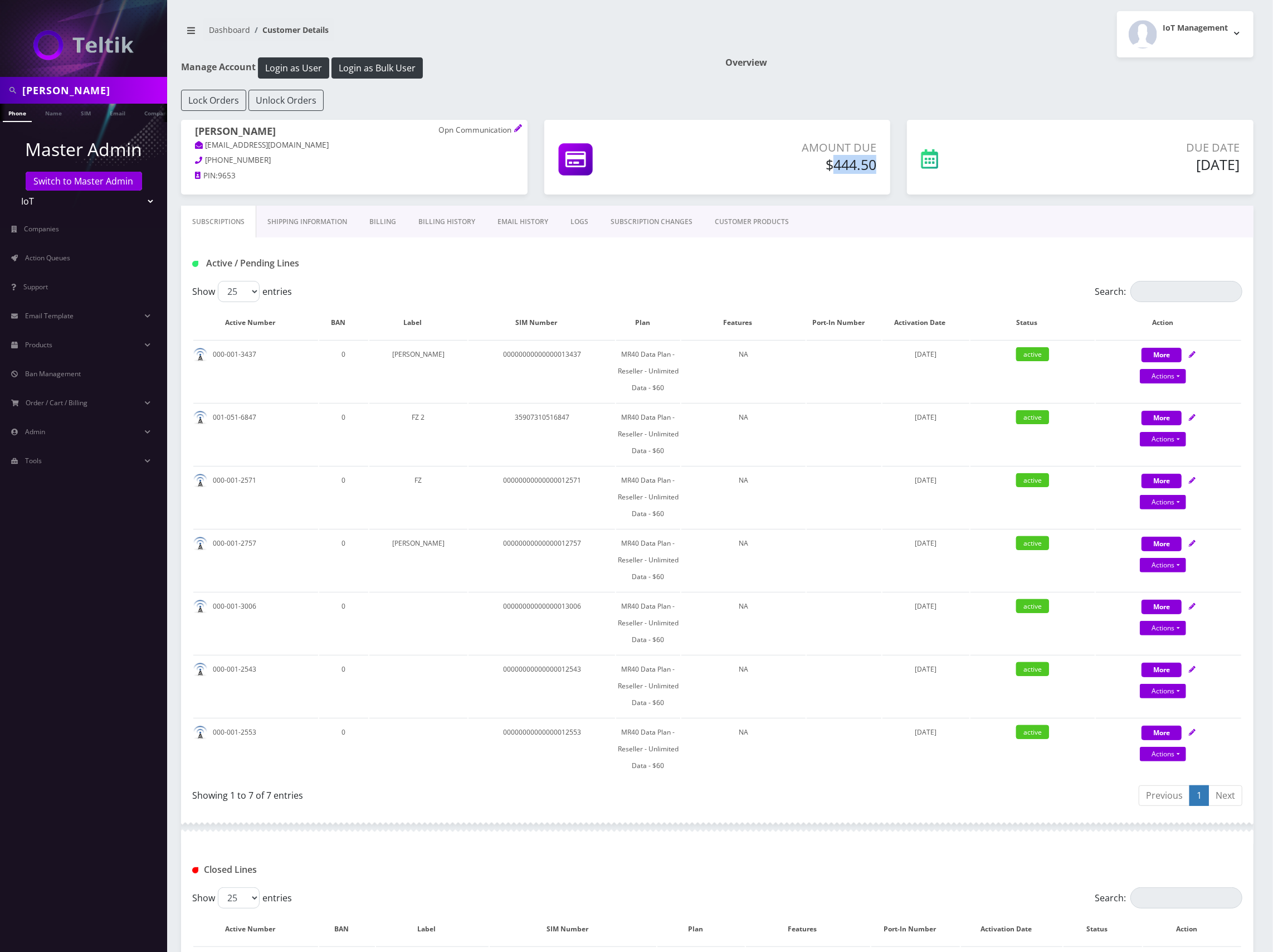
drag, startPoint x: 832, startPoint y: 165, endPoint x: 880, endPoint y: 166, distance: 48.0
click at [880, 166] on div "Amount Due $444.50" at bounding box center [787, 158] width 195 height 38
copy h5 "444.50"
click at [911, 217] on div "Subscriptions Shipping Information Billing Billing History EMAIL HISTORY LOGS S…" at bounding box center [718, 221] width 1073 height 32
click at [400, 219] on link "Billing" at bounding box center [383, 221] width 49 height 32
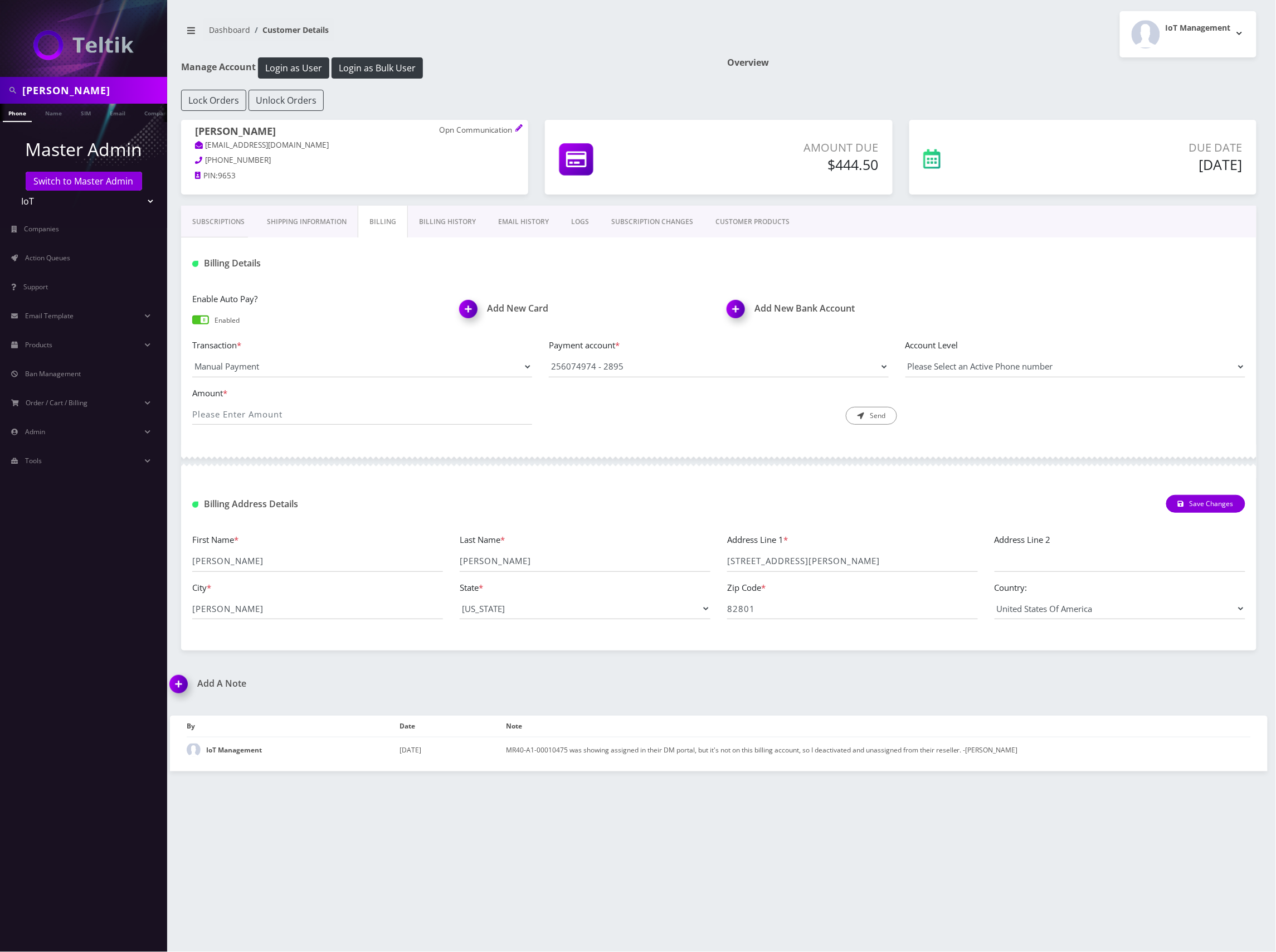
click at [854, 169] on h5 "$444.50" at bounding box center [789, 164] width 180 height 16
drag, startPoint x: 876, startPoint y: 163, endPoint x: 846, endPoint y: 159, distance: 30.3
click at [846, 159] on h5 "$444.50" at bounding box center [789, 164] width 180 height 16
click at [473, 361] on select "Manual Payment Custom Charge Manual Credit Custom Invoice" at bounding box center [362, 366] width 340 height 21
select select "Manual Credit"
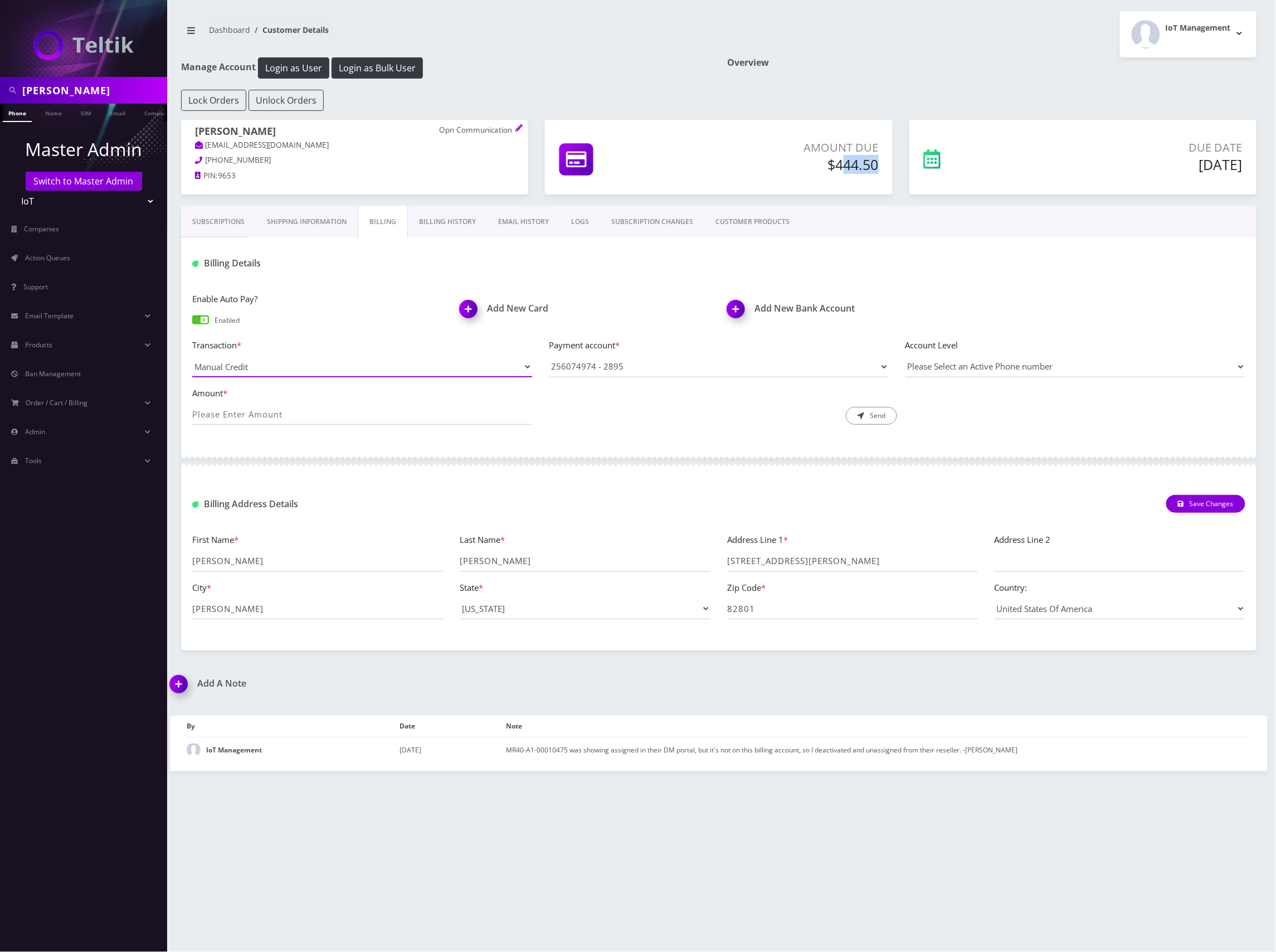
click at [192, 357] on select "Manual Payment Custom Charge Manual Credit Custom Invoice" at bounding box center [362, 366] width 340 height 21
click at [415, 418] on input "Amount *" at bounding box center [362, 414] width 340 height 21
type input "444.50"
click at [590, 411] on input "Description *" at bounding box center [643, 414] width 190 height 21
click at [653, 412] on input "Description *" at bounding box center [643, 414] width 190 height 21
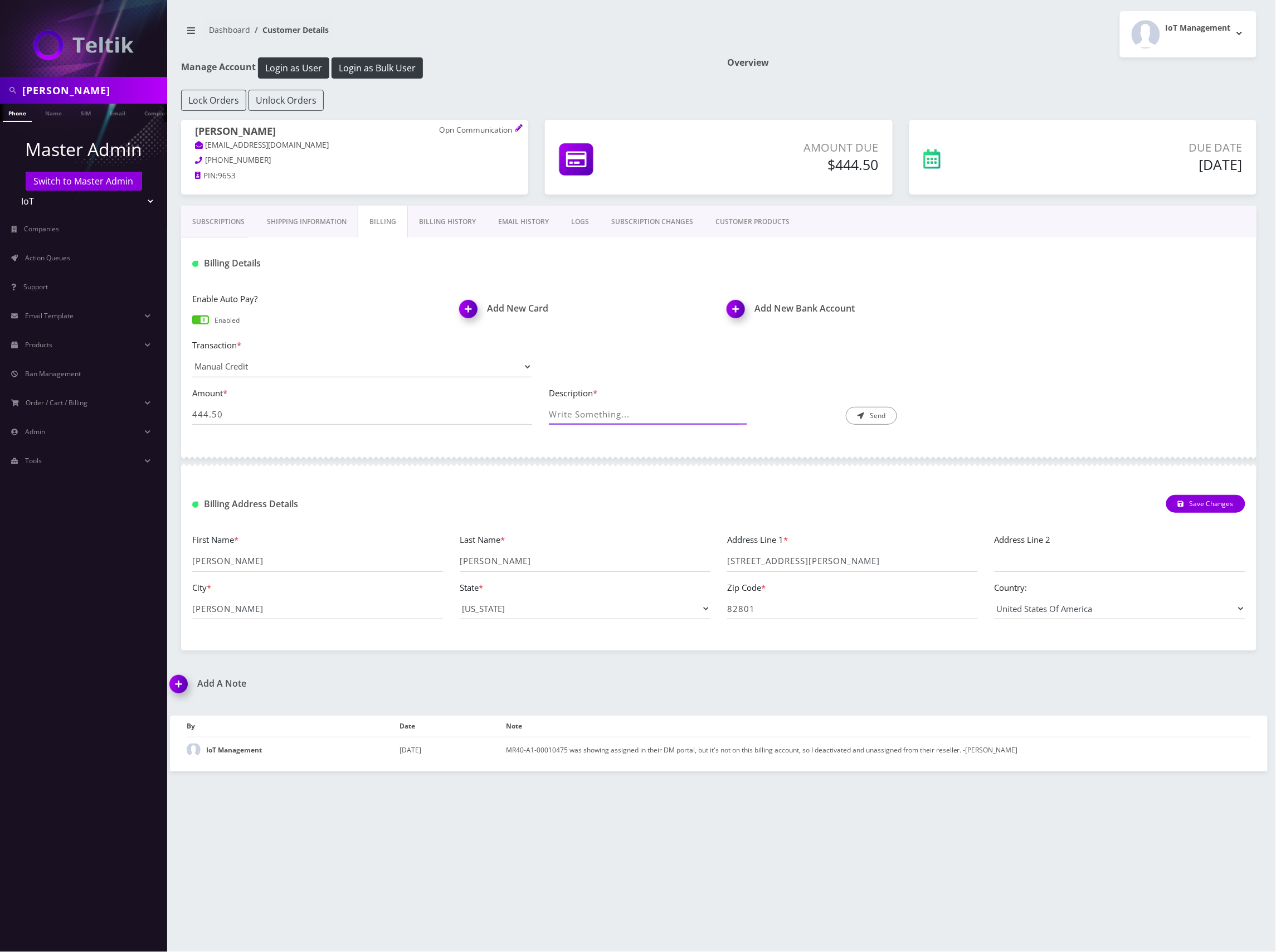
drag, startPoint x: 665, startPoint y: 415, endPoint x: 690, endPoint y: 415, distance: 25.0
click at [667, 415] on input "Description *" at bounding box center [643, 414] width 190 height 21
click at [651, 413] on input "Description *" at bounding box center [643, 414] width 190 height 21
click at [610, 417] on input "Description *" at bounding box center [643, 414] width 190 height 21
click at [591, 418] on input "Description *" at bounding box center [643, 414] width 190 height 21
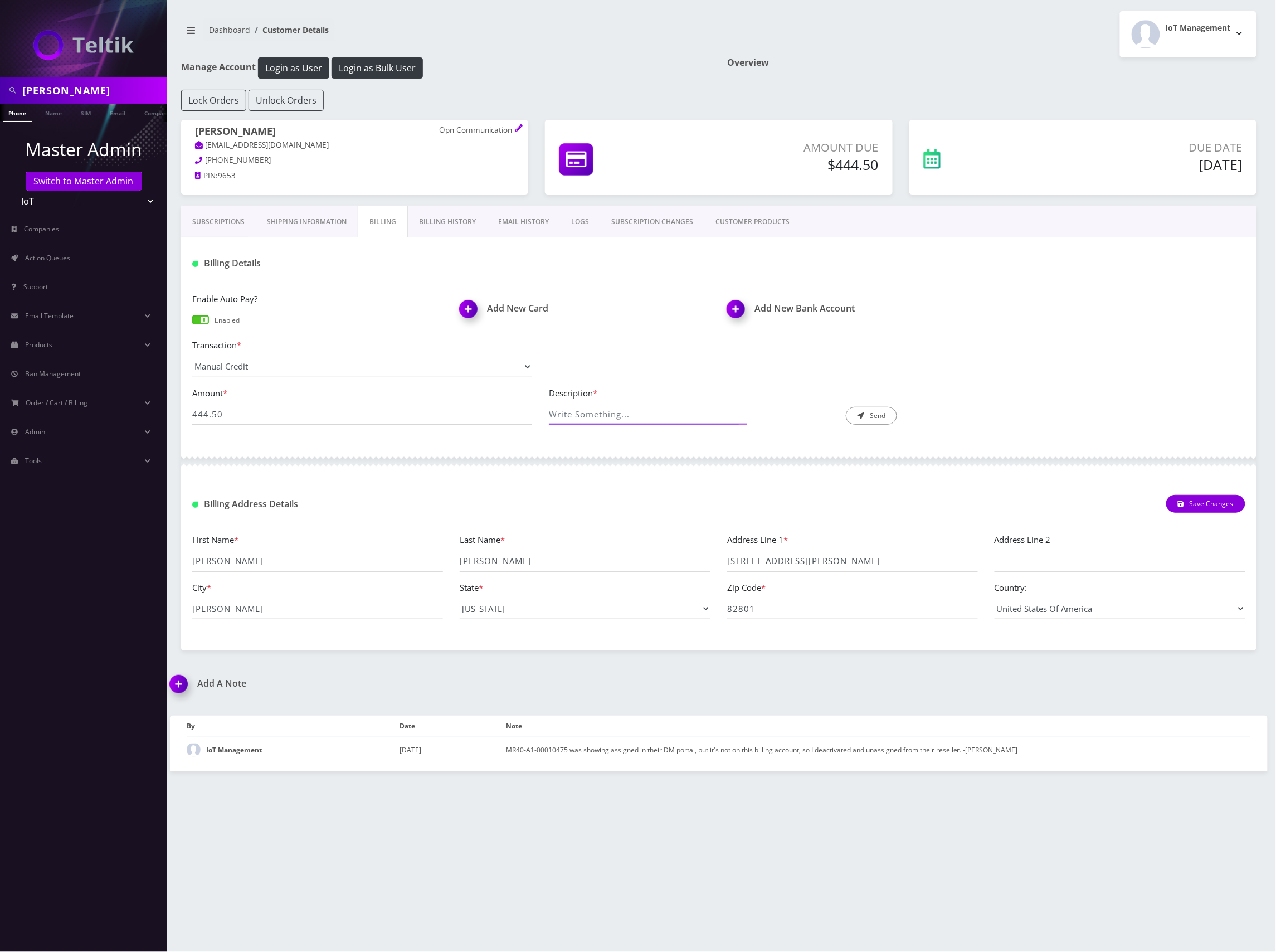
click at [597, 417] on input "Description *" at bounding box center [643, 414] width 190 height 21
click at [606, 413] on input "Description *" at bounding box center [643, 414] width 190 height 21
click at [604, 422] on input "Description *" at bounding box center [643, 414] width 190 height 21
click at [626, 412] on input "Description *" at bounding box center [643, 414] width 190 height 21
paste input "$21,619.80 - $444.50 = $21,175.3 Added $444.50 credit to admin portal"
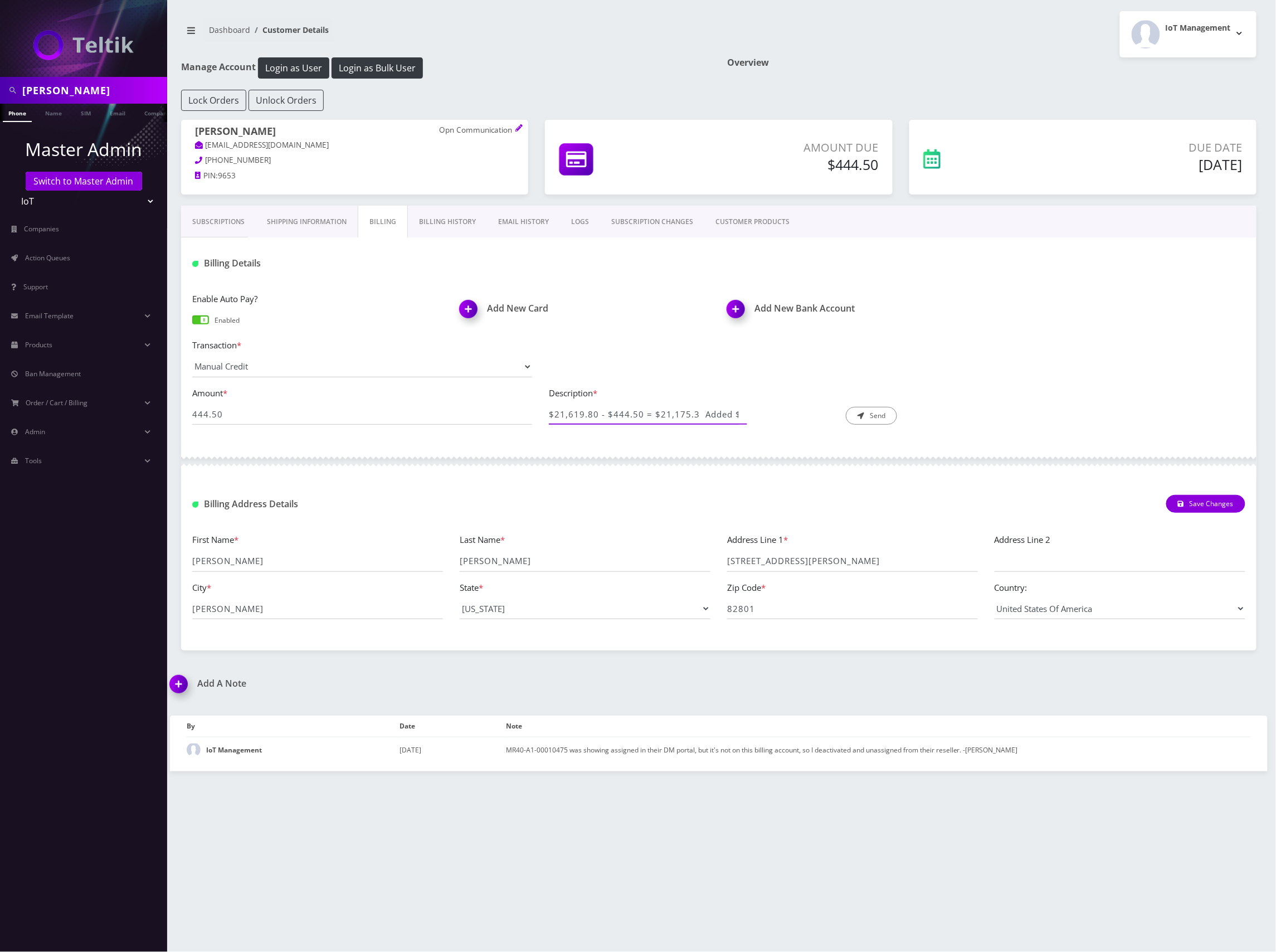
drag, startPoint x: 590, startPoint y: 419, endPoint x: 476, endPoint y: 411, distance: 114.3
click at [476, 411] on div "Amount * 444.50 Description * $21,619.80 - $444.50 = $21,175.3 Added $444.50 cr…" at bounding box center [718, 409] width 1070 height 48
click at [649, 421] on input "$21,619.80 - $444.50 = $21,175.3 Added $444.50 credit to admin portal" at bounding box center [643, 414] width 190 height 21
drag, startPoint x: 693, startPoint y: 413, endPoint x: 520, endPoint y: 408, distance: 173.1
click at [520, 408] on div "Amount * 444.50 Description * $21,619.80 - $444.50 = $21,175.3 Added $444.50 cr…" at bounding box center [718, 409] width 1070 height 48
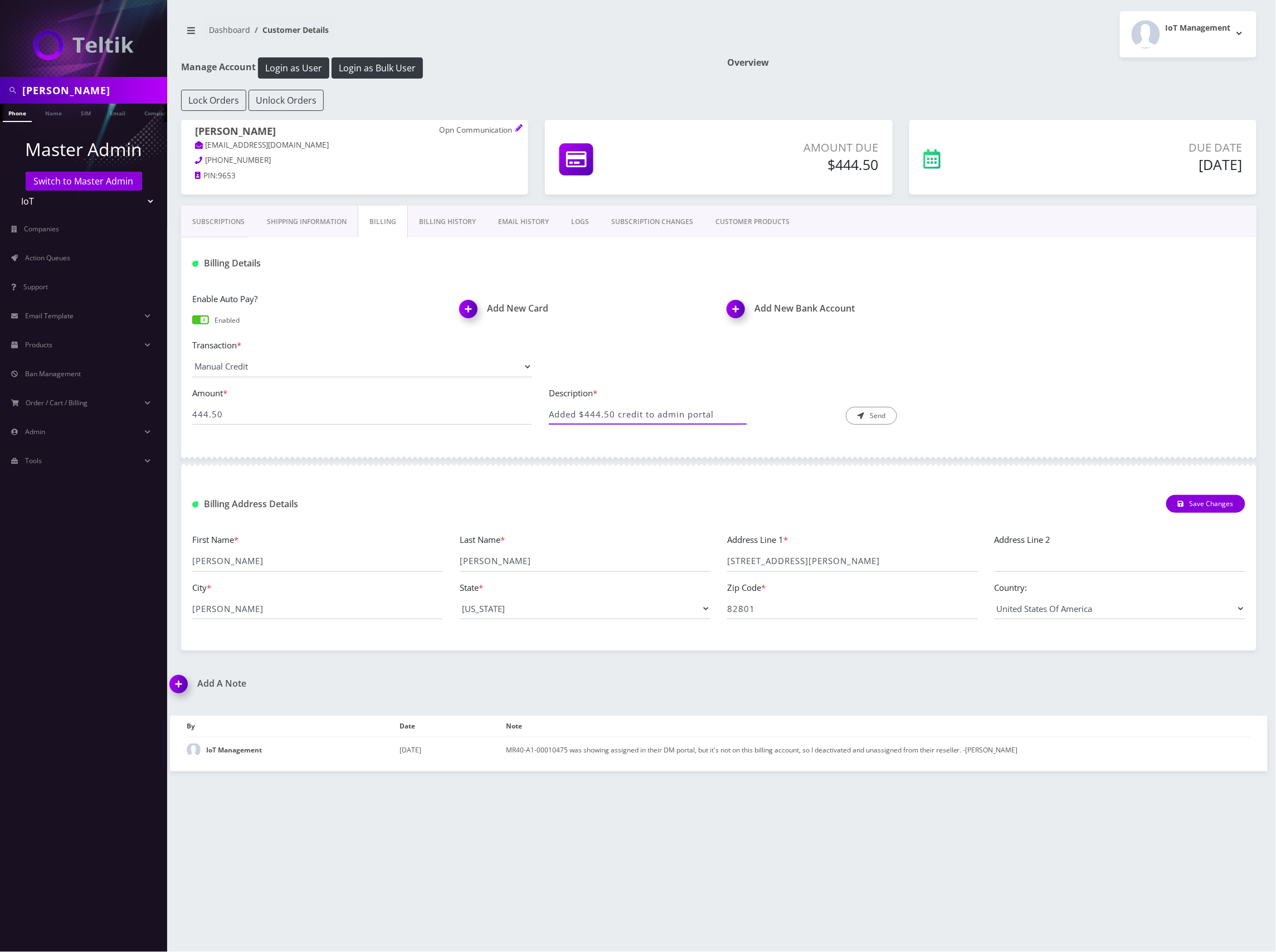
click at [728, 415] on input "Added $444.50 credit to admin portal" at bounding box center [643, 414] width 190 height 21
paste input "$21,619.80 - $444.50 = $21,175.3 Added $444.50 credit to admin portal"
click at [571, 417] on input "Added $444.50 credit for $21,619.80 - $444.50 = $21,175.3 Added $444.50 credit …" at bounding box center [643, 414] width 190 height 21
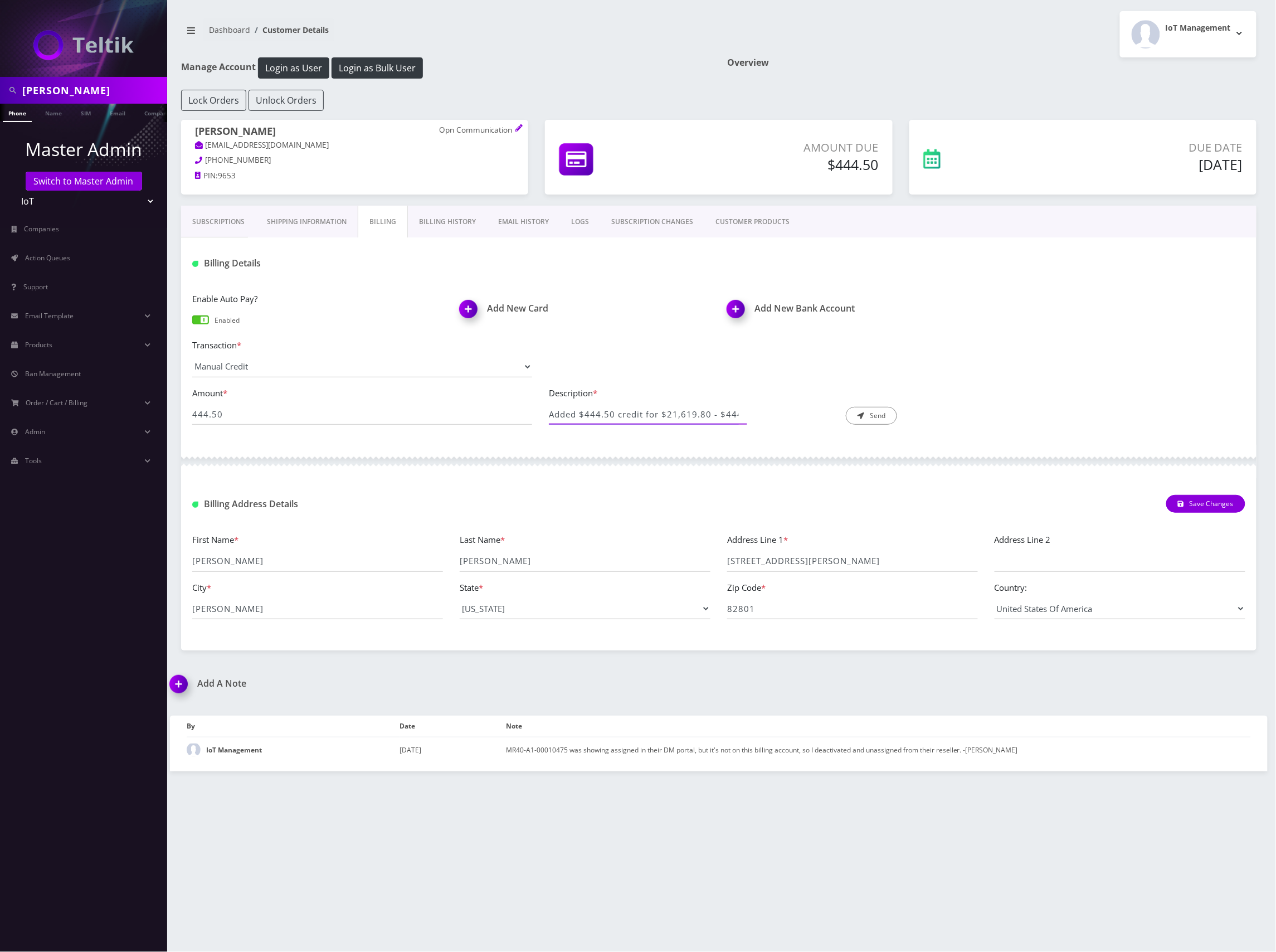
drag, startPoint x: 602, startPoint y: 415, endPoint x: 680, endPoint y: 410, distance: 78.2
click at [493, 411] on div "Amount * 444.50 Description * Added $444.50 credit for $21,619.80 - $444.50 = $…" at bounding box center [718, 409] width 1070 height 48
click at [699, 413] on input "Added $444.50 credit for $21,619.80 - $444.50 = $21,175.3" at bounding box center [643, 414] width 190 height 21
click at [661, 417] on input "Added $444.50 credit for $21,619.80 - $444.50 = $21,175.3" at bounding box center [643, 414] width 190 height 21
click at [574, 415] on input "Added $444.50 credit" at bounding box center [643, 414] width 190 height 21
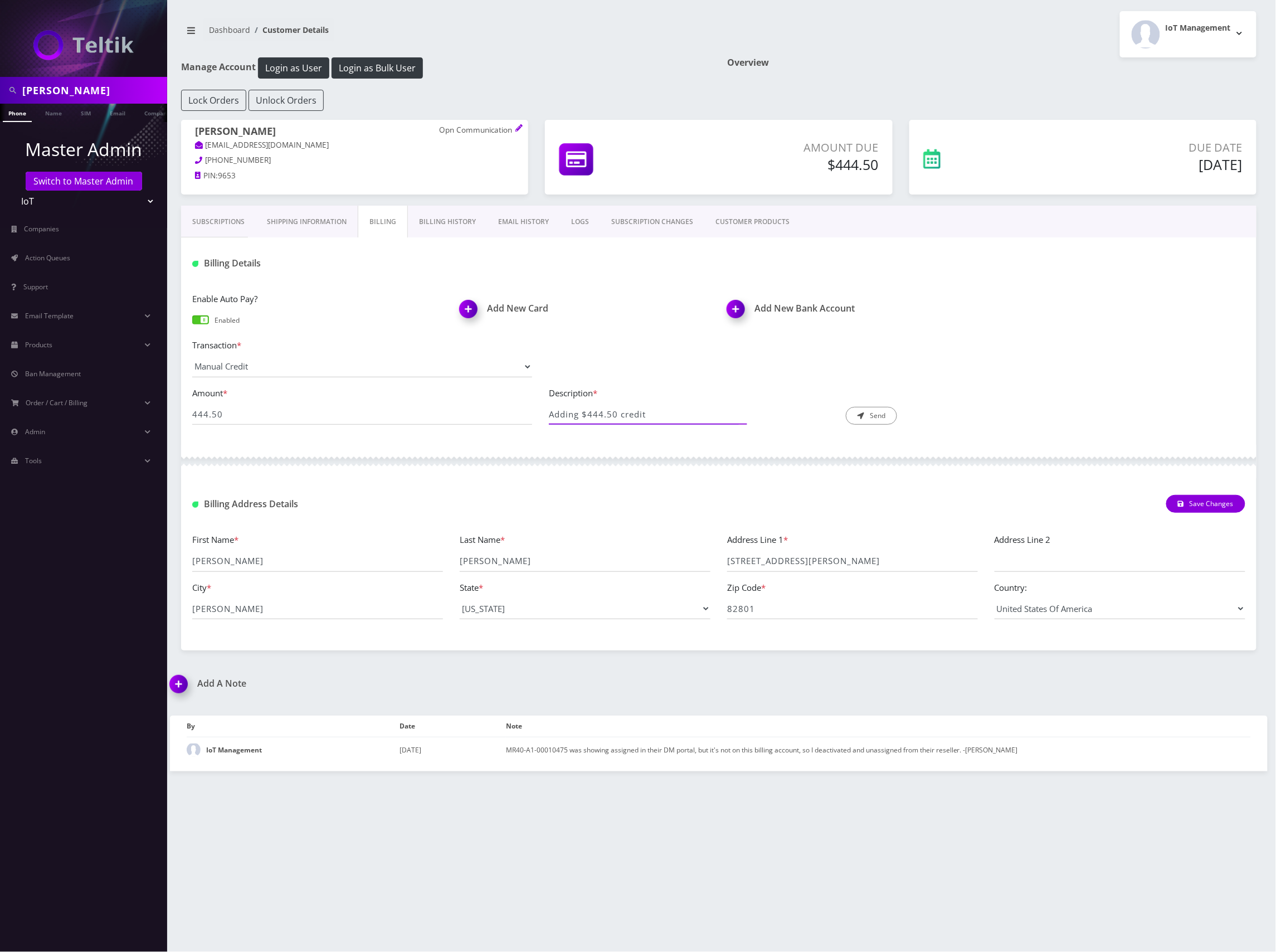
click at [658, 415] on input "Adding $444.50 credit" at bounding box center [643, 414] width 190 height 21
click at [673, 415] on input "Adding $444.50 credit" at bounding box center [643, 414] width 190 height 21
click at [672, 415] on input "Adding $444.50 credit" at bounding box center [643, 414] width 190 height 21
drag, startPoint x: 698, startPoint y: 418, endPoint x: 649, endPoint y: 417, distance: 49.0
click at [649, 417] on input "Adding $444.50 credit ~ Mario" at bounding box center [643, 414] width 190 height 21
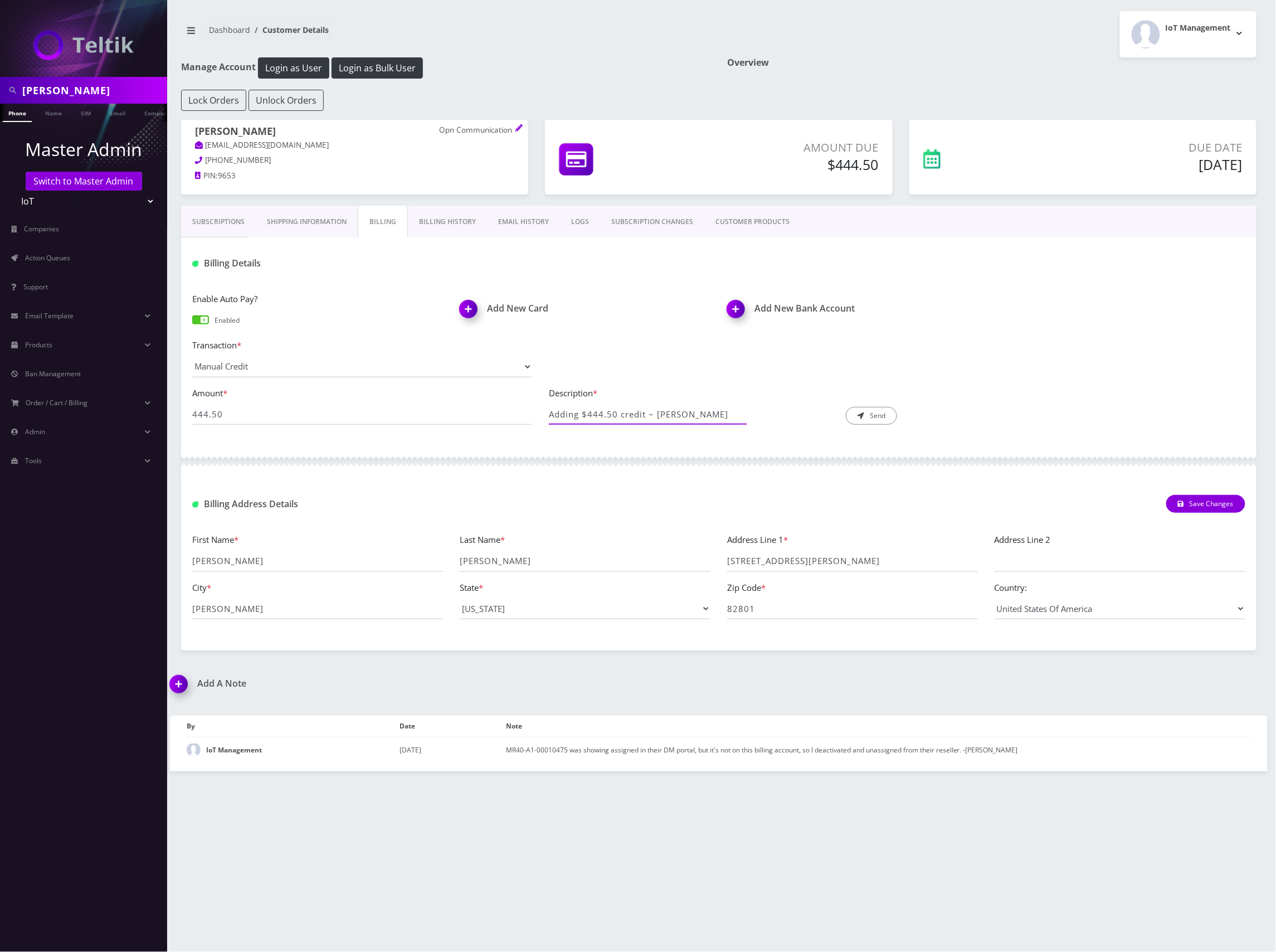
click at [703, 418] on input "Adding $444.50 credit ~ Mario" at bounding box center [643, 414] width 190 height 21
drag, startPoint x: 703, startPoint y: 418, endPoint x: 647, endPoint y: 417, distance: 56.0
click at [647, 417] on input "Adding $444.50 credit ~ Mario" at bounding box center [643, 414] width 190 height 21
click at [683, 419] on input "Adding $444.50 credit (this amount is deducted from the required payment in Bry…" at bounding box center [643, 414] width 190 height 21
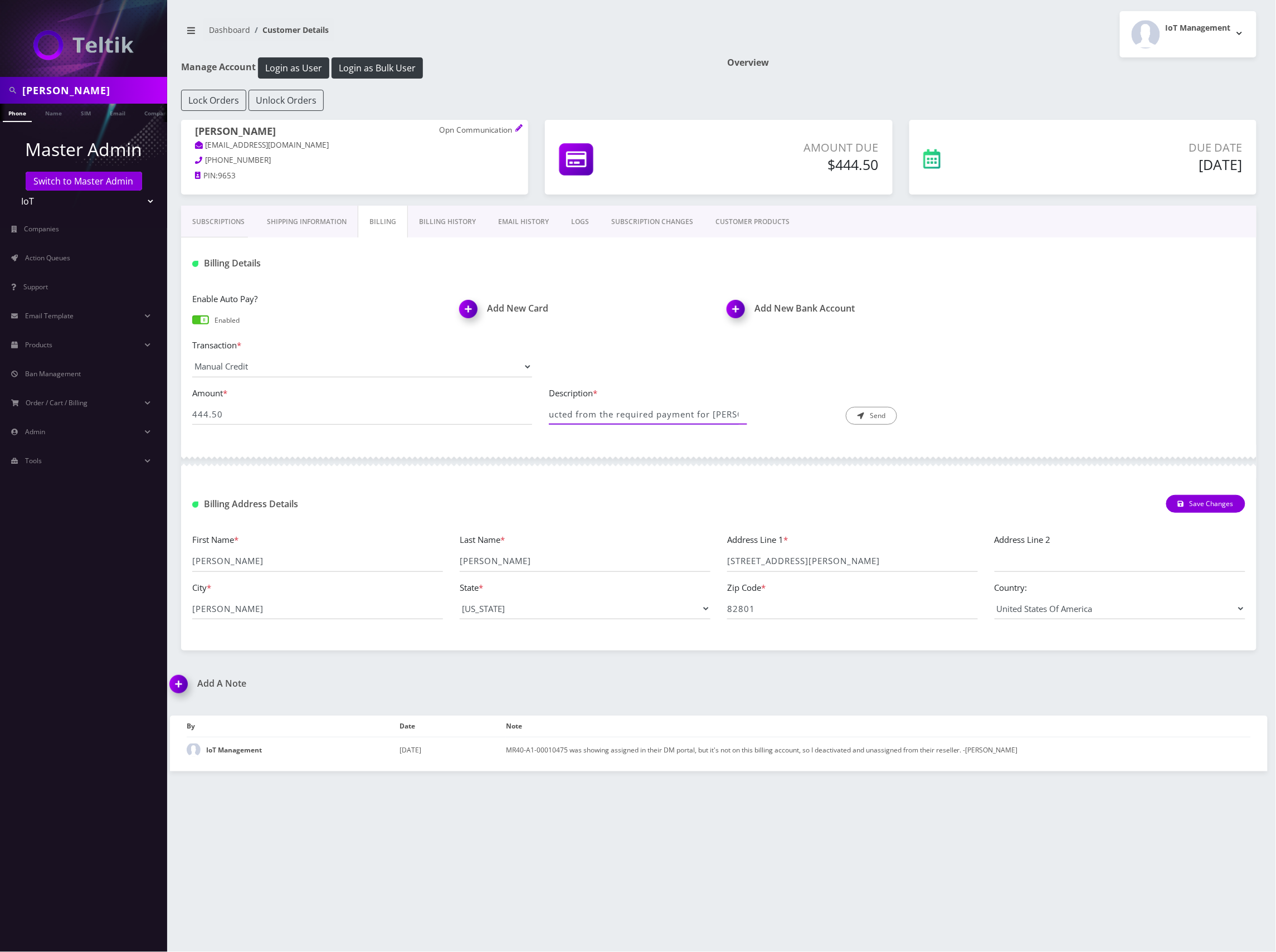
scroll to position [0, 290]
drag, startPoint x: 683, startPoint y: 419, endPoint x: 786, endPoint y: 431, distance: 103.7
click at [786, 431] on div "Amount * 444.50 Description * Adding $444.50 credit (this amount is deducted fr…" at bounding box center [718, 409] width 1070 height 48
click at [729, 415] on input "Adding $444.50 credit (this amount is deducted from the required payment for Br…" at bounding box center [643, 414] width 190 height 21
click at [736, 415] on input "Adding $444.50 credit (this amount is deducted from the required payment for Br…" at bounding box center [643, 414] width 190 height 21
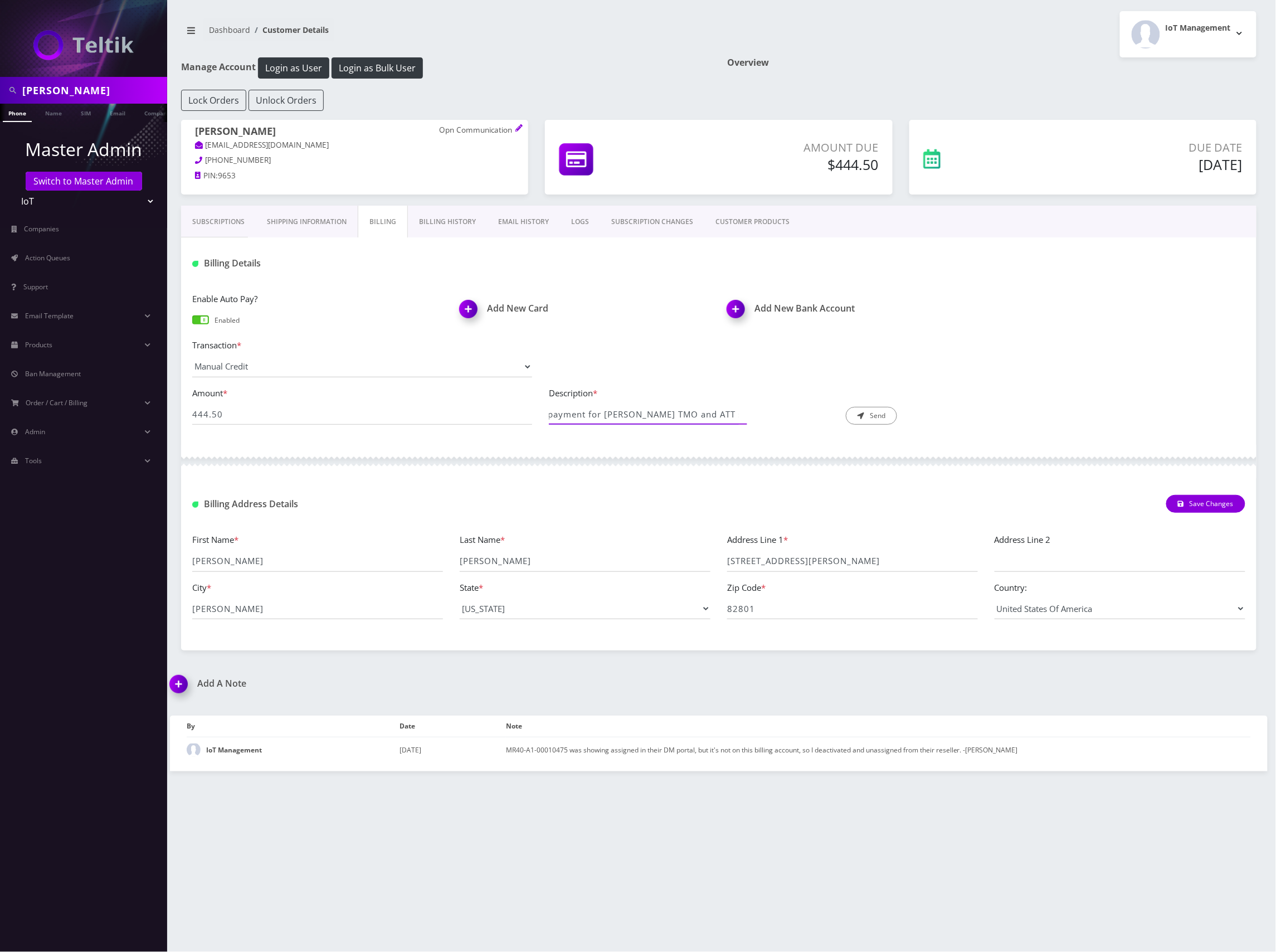
scroll to position [0, 0]
drag, startPoint x: 721, startPoint y: 415, endPoint x: 500, endPoint y: 412, distance: 221.0
click at [498, 411] on div "Amount * 444.50 Description * Adding $444.50 credit (this amount is deducted fr…" at bounding box center [718, 409] width 1070 height 48
click at [650, 412] on input "Adding $444.50 credit (this amount is deducted from the required payment for Br…" at bounding box center [643, 414] width 190 height 21
click at [602, 413] on input "Adding $444.50 credit (this amount is deducted from the required payment for Br…" at bounding box center [643, 414] width 190 height 21
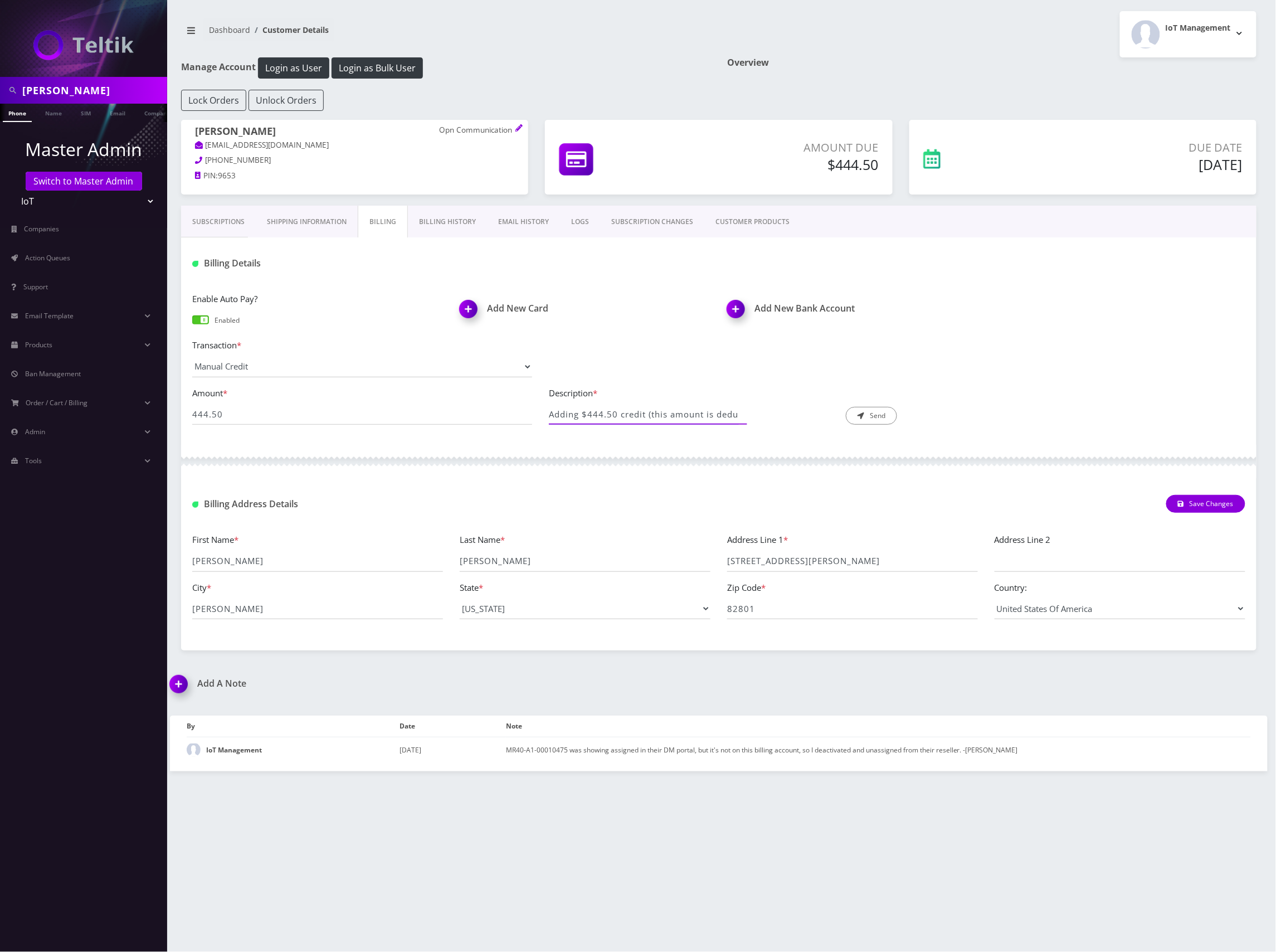
click at [713, 413] on input "Adding $444.50 credit (this amount is deducted from the required payment for Br…" at bounding box center [643, 414] width 190 height 21
paste input "pplying a $444.50 credit, which will be deducted from the total amount due for …"
drag, startPoint x: 594, startPoint y: 415, endPoint x: 647, endPoint y: 426, distance: 54.1
click at [472, 411] on div "Amount * 444.50 Description * Applying a $444.50 credit, which will be deducted…" at bounding box center [718, 409] width 1070 height 48
click at [650, 411] on input "Applying a $444.50 credit, which will be deducted from the total amount due for…" at bounding box center [643, 414] width 190 height 21
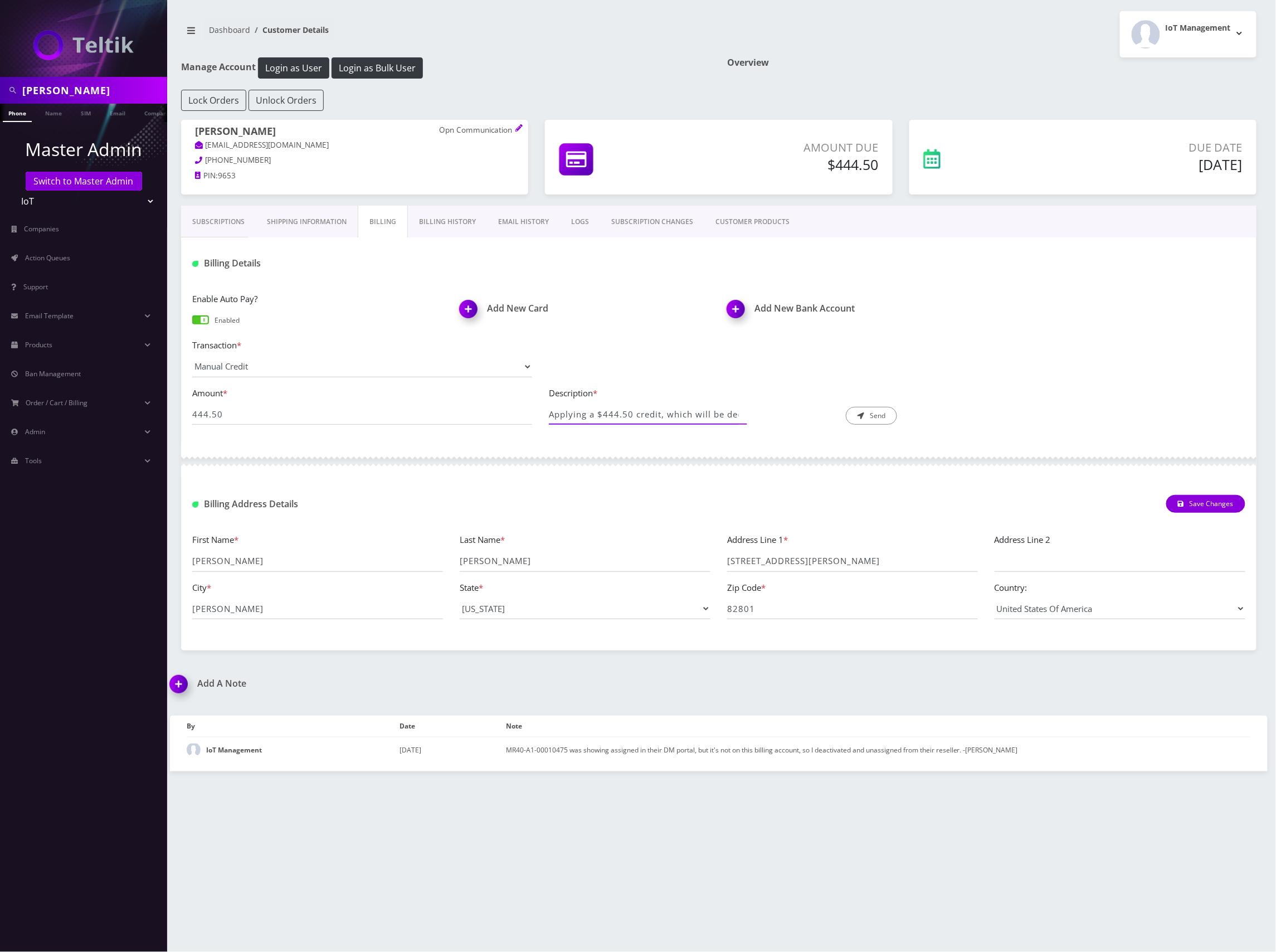
drag, startPoint x: 693, startPoint y: 413, endPoint x: 723, endPoint y: 413, distance: 30.0
click at [723, 413] on input "Applying a $444.50 credit, which will be deducted from the total amount due for…" at bounding box center [643, 414] width 190 height 21
drag, startPoint x: 725, startPoint y: 413, endPoint x: 736, endPoint y: 420, distance: 13.0
click at [736, 420] on input "Applying a $444.50 credit, which was deducted from the total amount due for Bry…" at bounding box center [643, 414] width 190 height 21
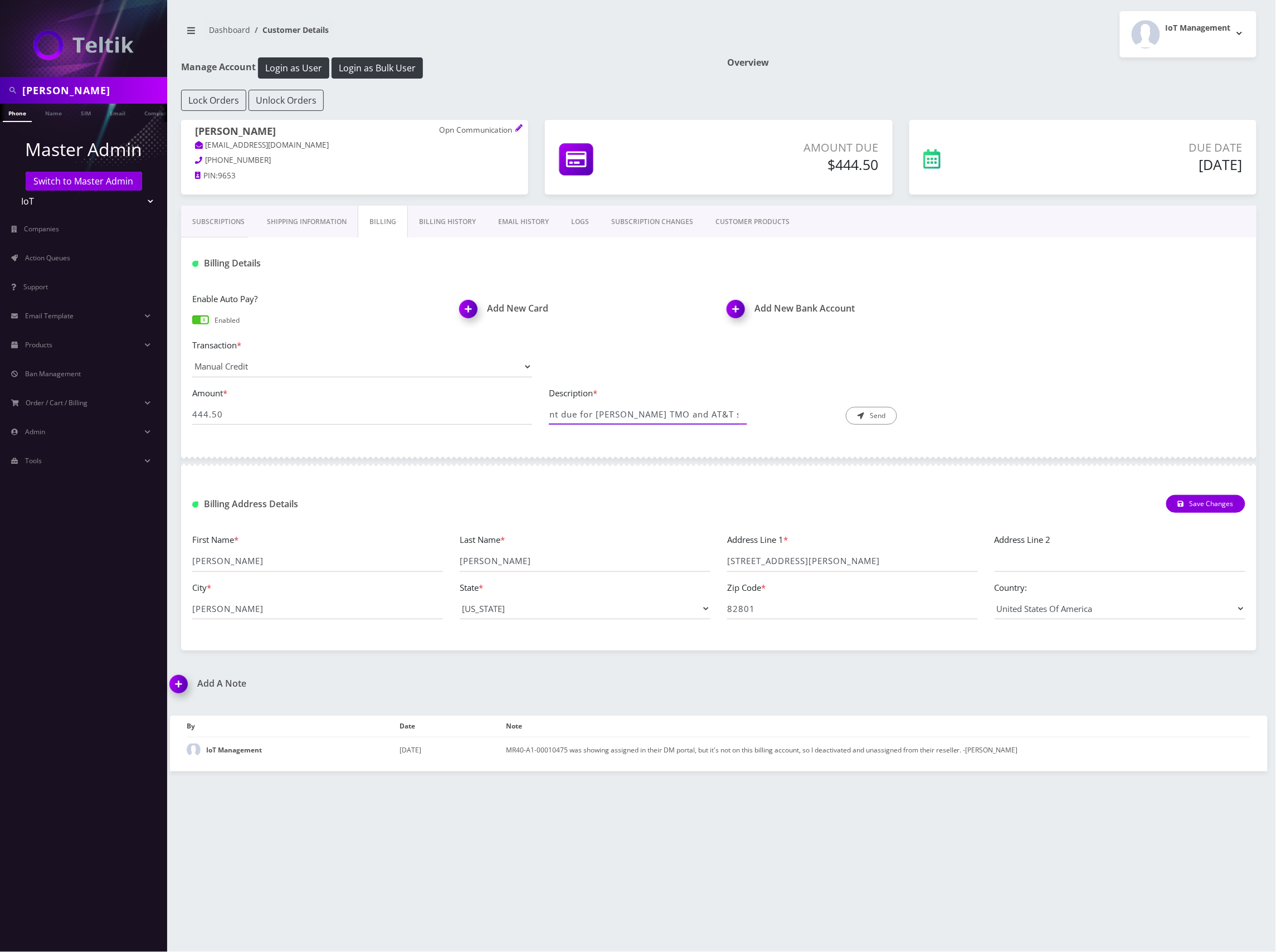
click at [729, 417] on input "Applying a $444.50 credit, which was deducted from the total amount due for Bry…" at bounding box center [643, 414] width 190 height 21
type input "Applying a $444.50 credit, which was deducted from the total amount due for Bry…"
click at [740, 415] on div "Applying a $444.50 credit, which was deducted from the total amount due for Bry…" at bounding box center [648, 414] width 198 height 21
drag, startPoint x: 571, startPoint y: 412, endPoint x: 586, endPoint y: 415, distance: 15.3
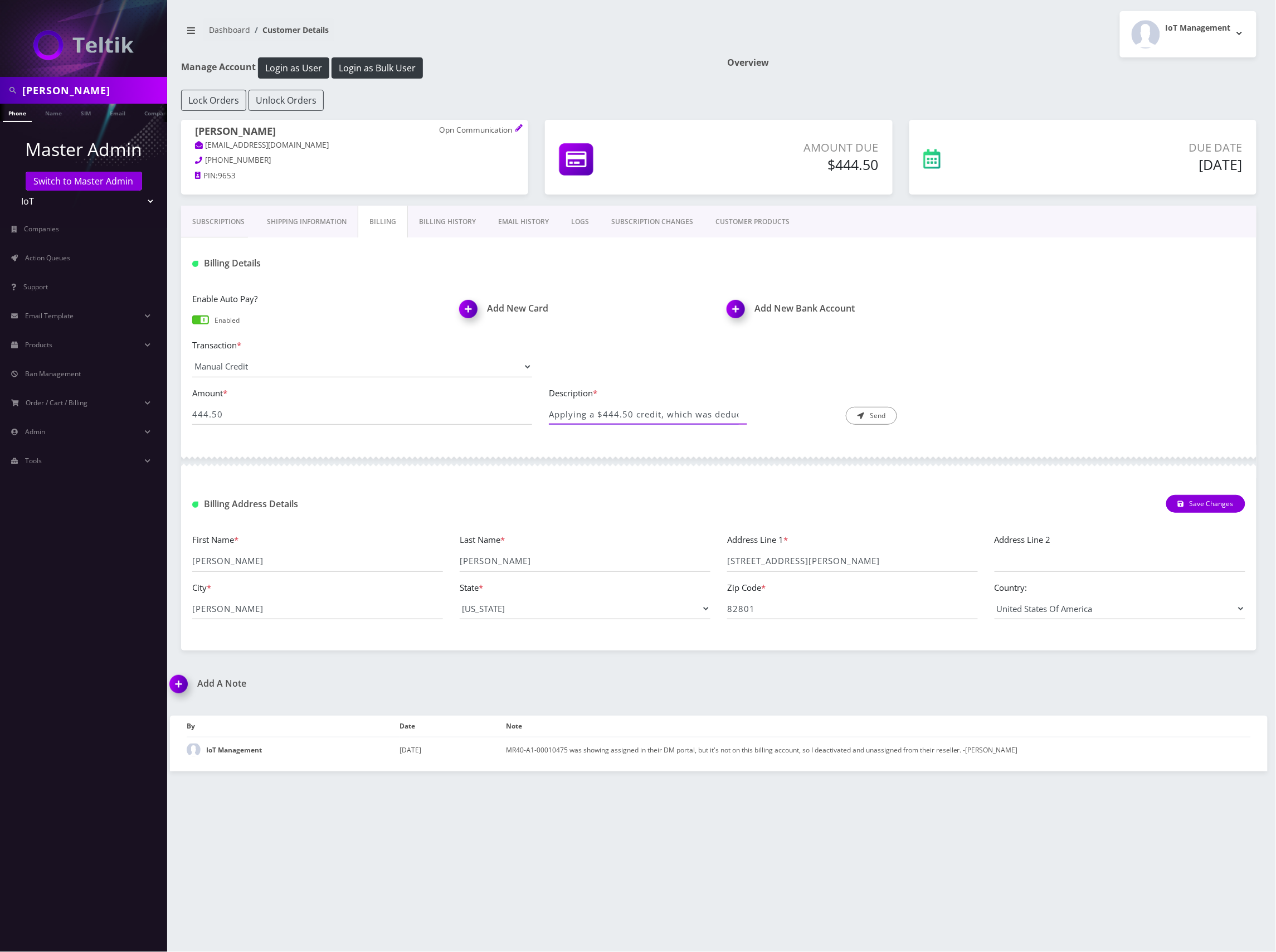
click at [501, 410] on div "Amount * 444.50 Description * Applying a $444.50 credit, which was deducted fro…" at bounding box center [718, 409] width 1070 height 48
click at [663, 419] on input "Applying a $444.50 credit, which was deducted from the total amount due for Bry…" at bounding box center [643, 414] width 190 height 21
click at [223, 689] on h1 "Add A Note" at bounding box center [440, 683] width 540 height 11
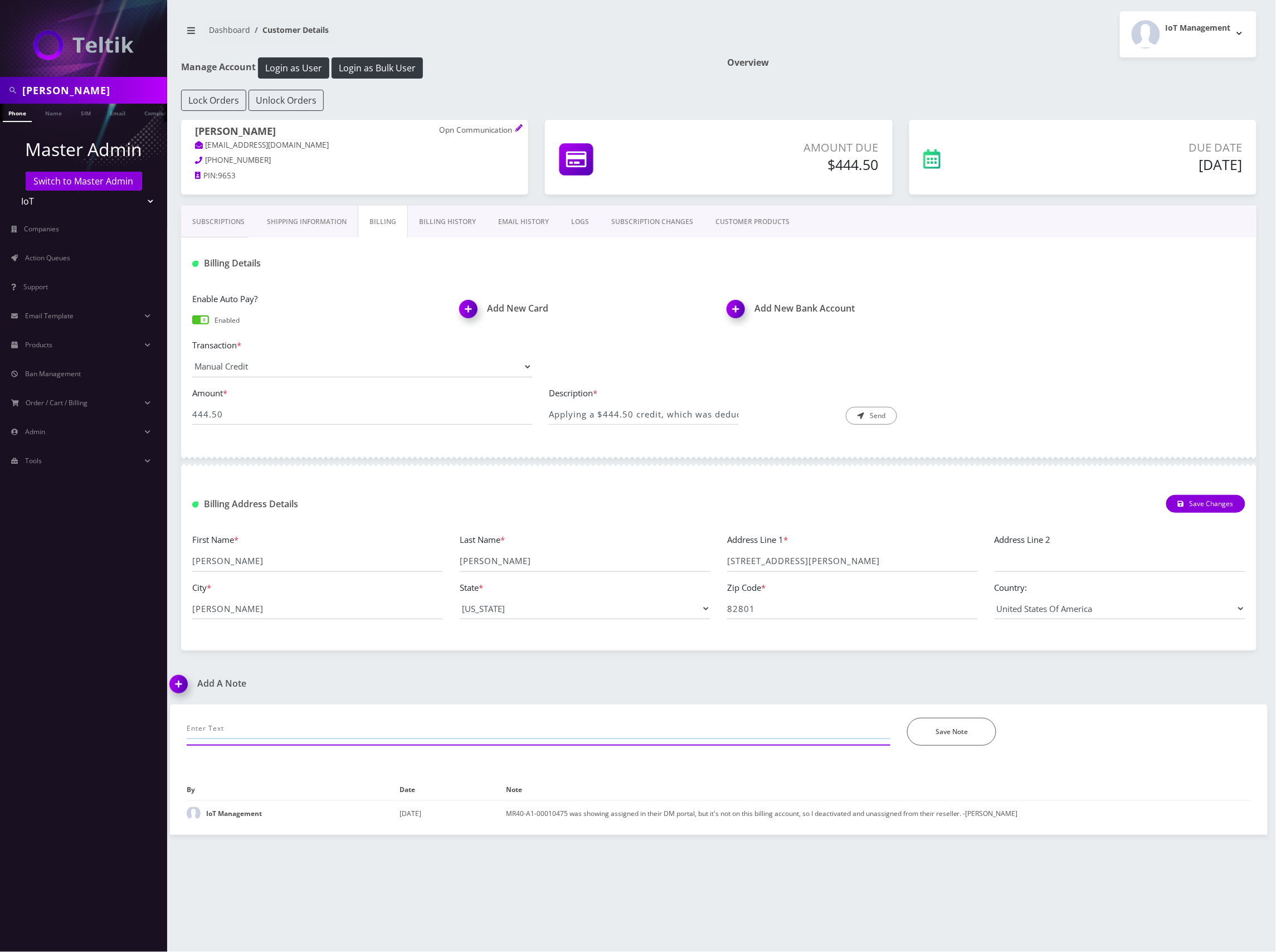
click at [364, 732] on input "text" at bounding box center [538, 728] width 704 height 21
drag, startPoint x: 700, startPoint y: 415, endPoint x: 772, endPoint y: 418, distance: 72.1
click at [772, 418] on div "Description * Applying a $444.50 credit, which was deducted from the total amou…" at bounding box center [718, 405] width 340 height 39
click at [643, 417] on input "Applying a $444.50 credit, which was deducted from the total amount due for Bry…" at bounding box center [643, 414] width 190 height 21
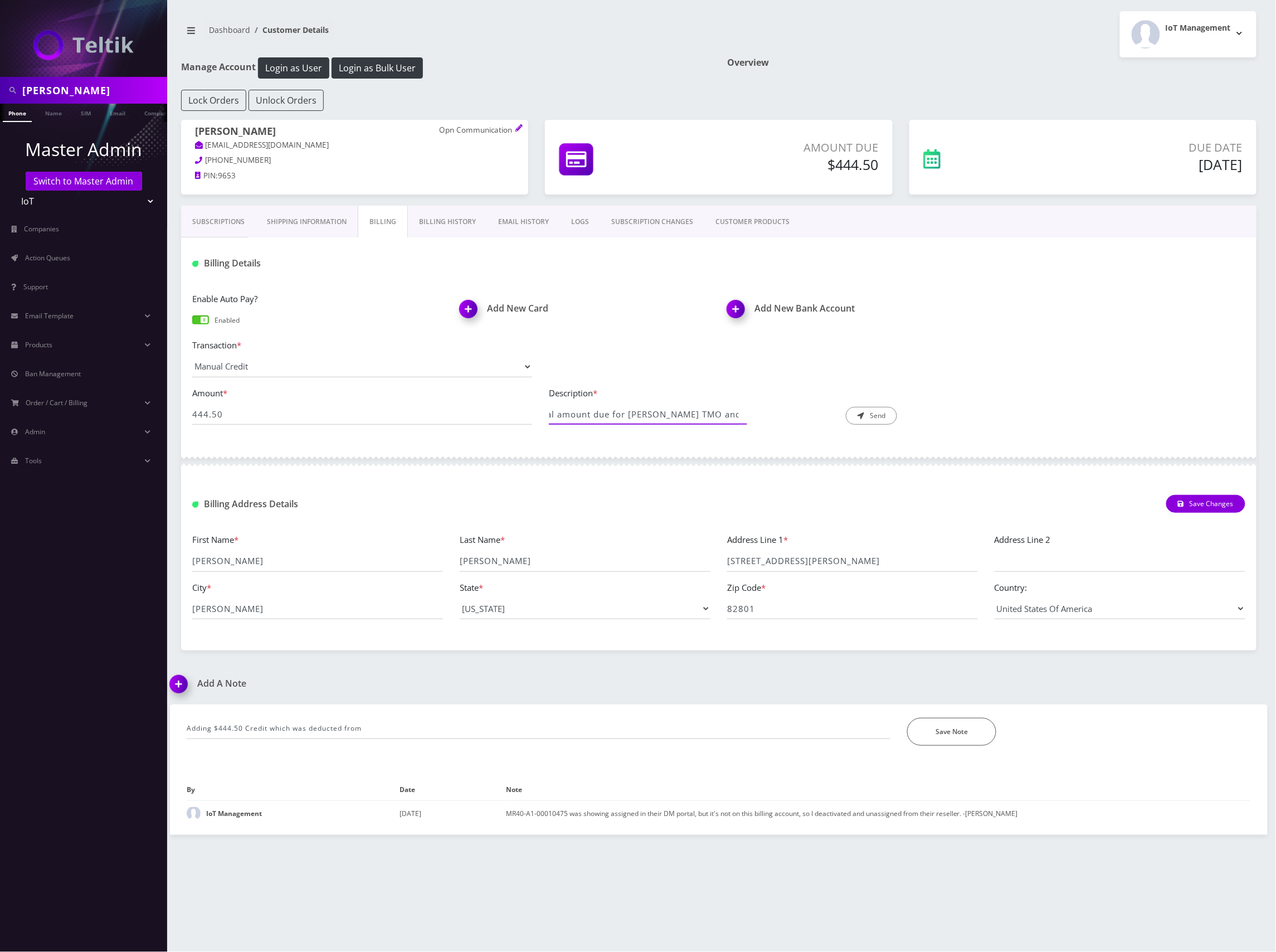
scroll to position [0, 98]
drag, startPoint x: 738, startPoint y: 415, endPoint x: 683, endPoint y: 415, distance: 55.0
click at [683, 415] on input "Applying a $444.50 credit, which was deducted from the total amount due for Bry…" at bounding box center [643, 414] width 190 height 21
click at [397, 729] on input "Adding $444.50 Credit which was deducted from" at bounding box center [538, 728] width 704 height 21
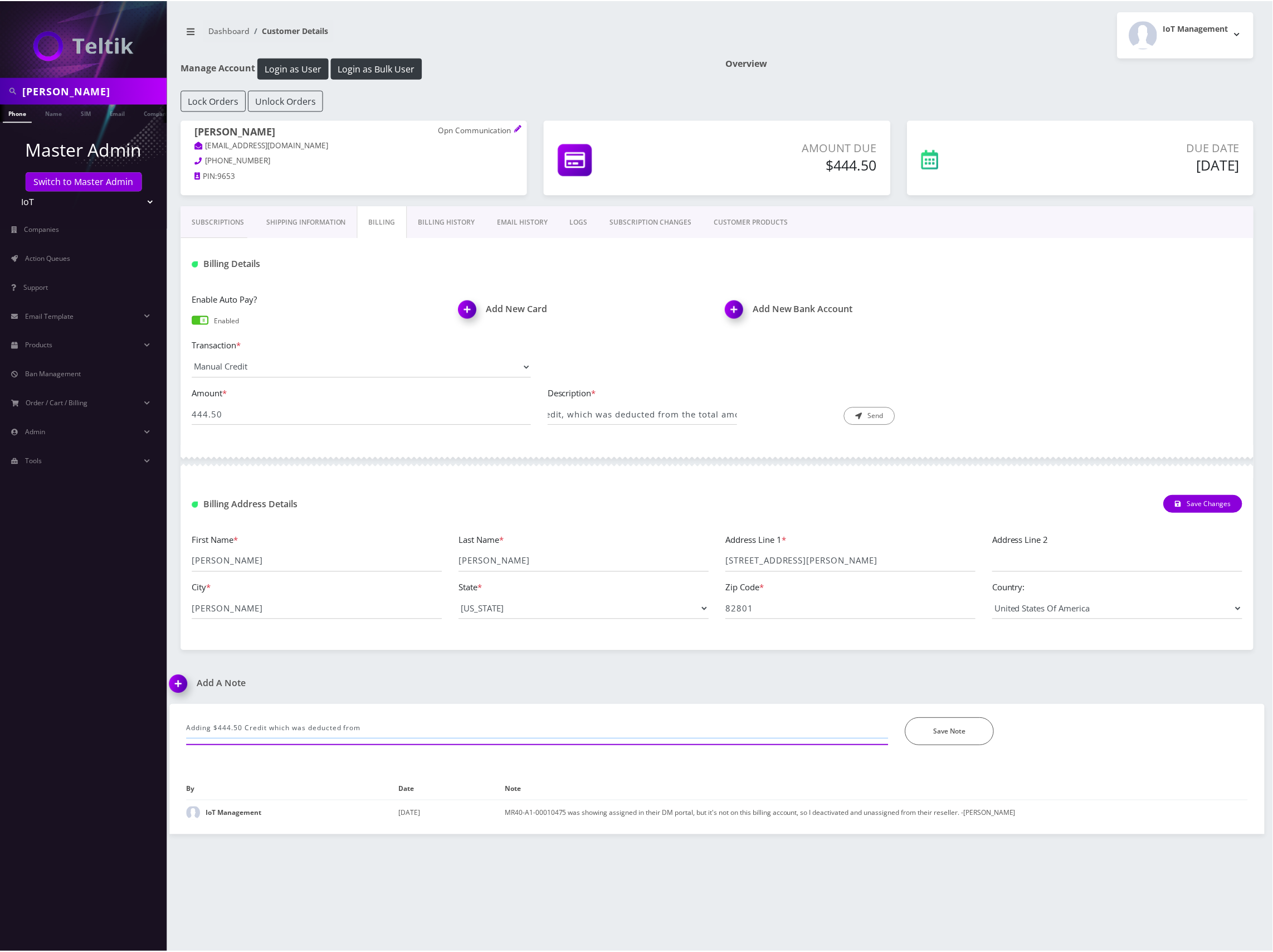
scroll to position [0, 0]
paste input "the total amount due for Bryan's TMO and AT&T services."
click at [569, 729] on input "Adding $444.50 Credit which was deducted from the total amount due for Bryan's …" at bounding box center [538, 728] width 704 height 21
paste input "$21,619.80 - $444.50 = $21,175.3"
click at [651, 733] on input "Adding $444.50 Credit which was deducted from the total amount due for Bryan's …" at bounding box center [538, 728] width 704 height 21
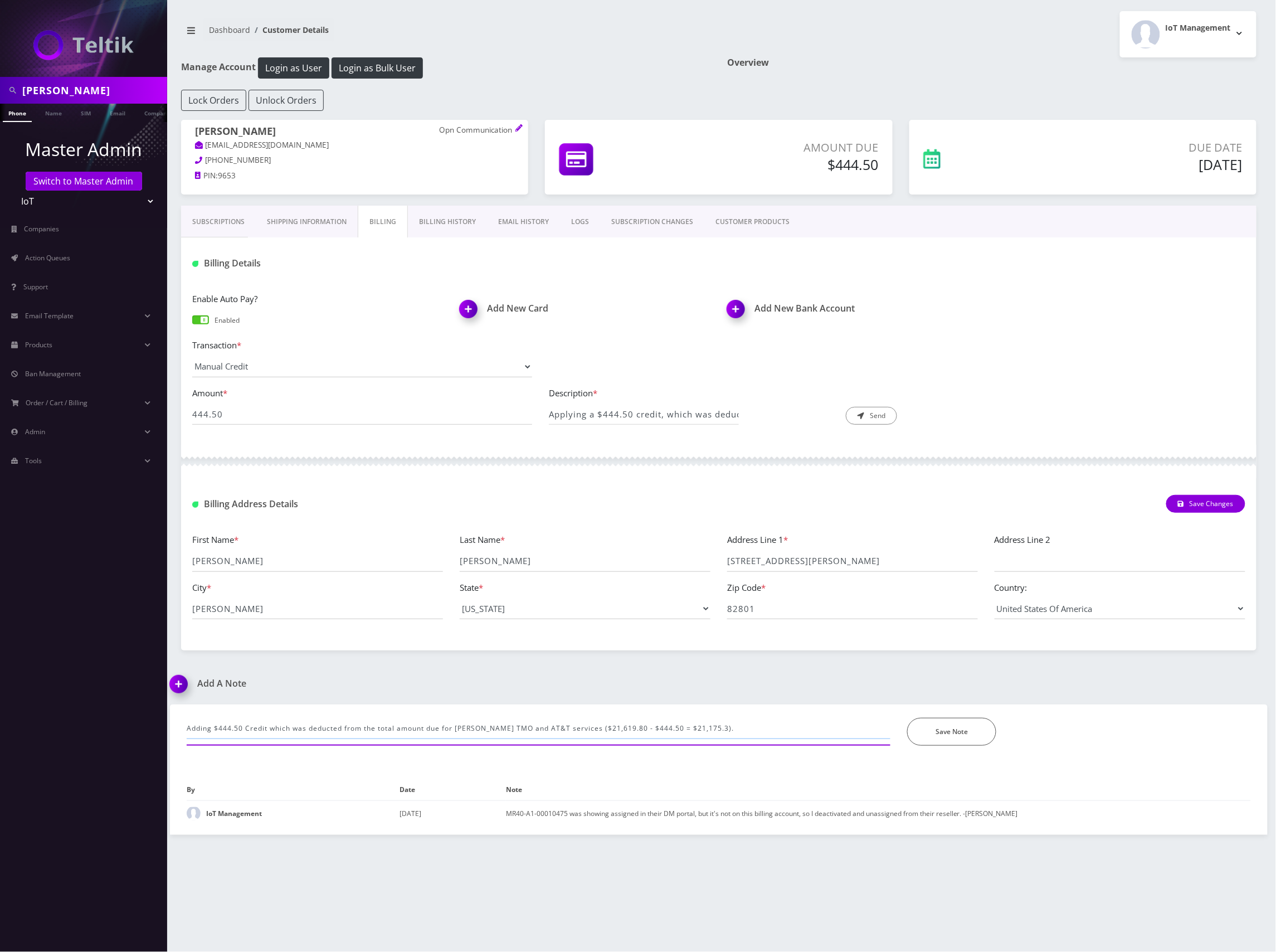
click at [697, 729] on input "Adding $444.50 Credit which was deducted from the total amount due for Bryan's …" at bounding box center [538, 728] width 704 height 21
drag, startPoint x: 698, startPoint y: 728, endPoint x: 571, endPoint y: 734, distance: 127.1
click at [571, 734] on input "Adding $444.50 Credit which was deducted from the total amount due for Bryan's …" at bounding box center [538, 728] width 704 height 21
click at [728, 734] on input "Adding $444.50 Credit which was deducted from the total amount due for Bryan's …" at bounding box center [538, 728] width 704 height 21
type input "Adding $444.50 Credit which was deducted from the total amount due for [PERSON_…"
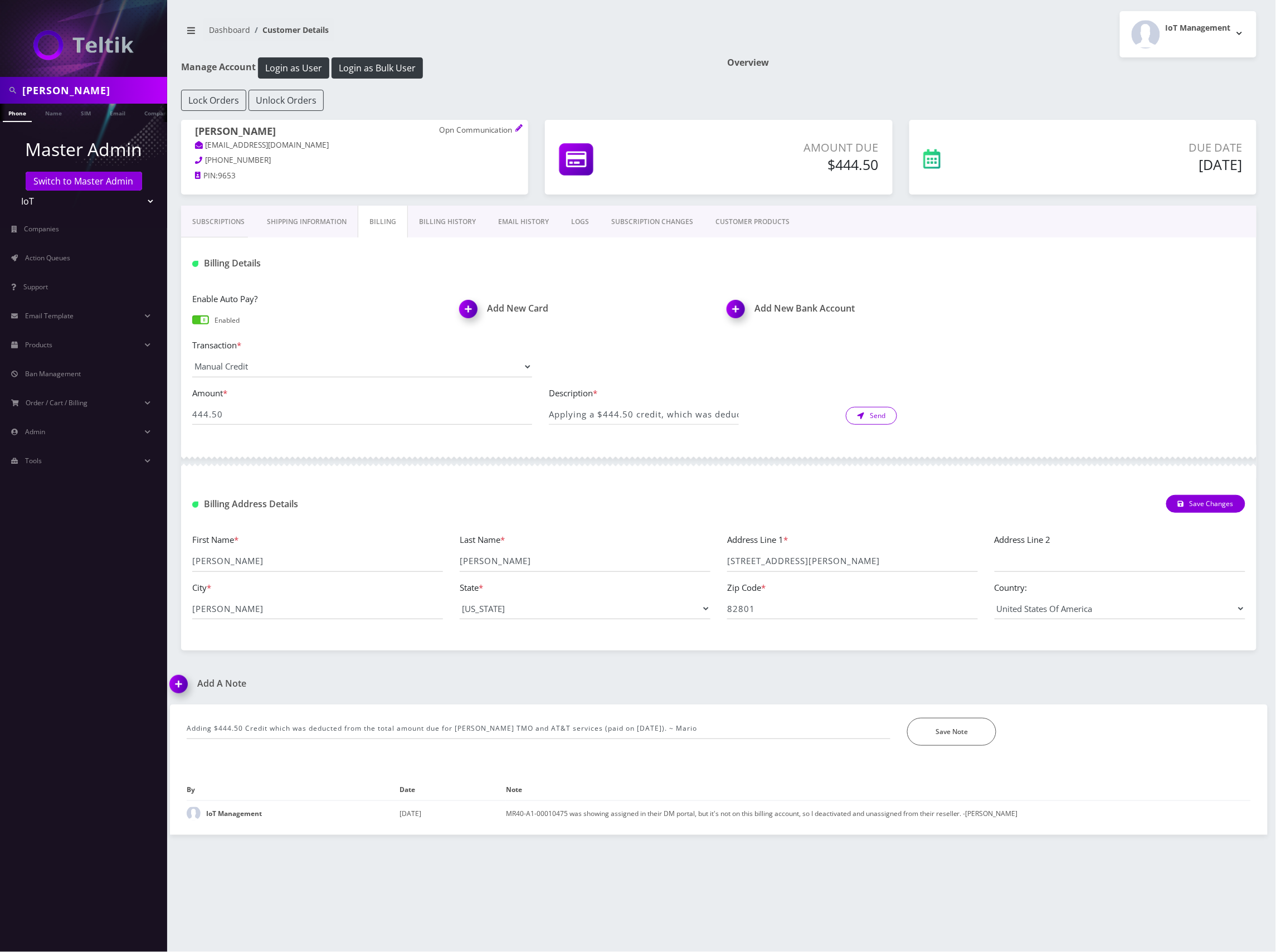
click at [872, 418] on button "Send" at bounding box center [871, 415] width 52 height 18
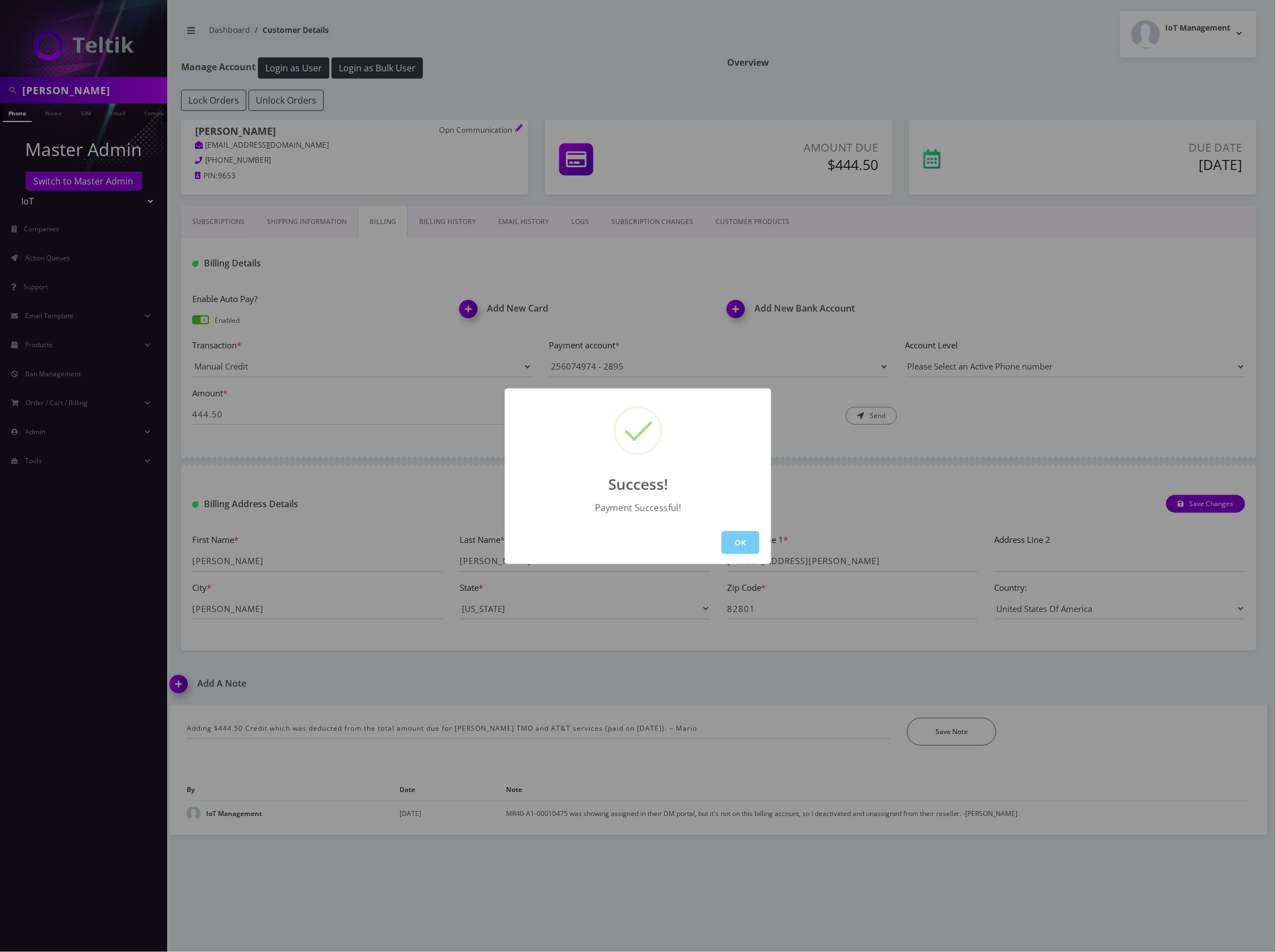
click at [750, 543] on button "OK" at bounding box center [740, 542] width 38 height 23
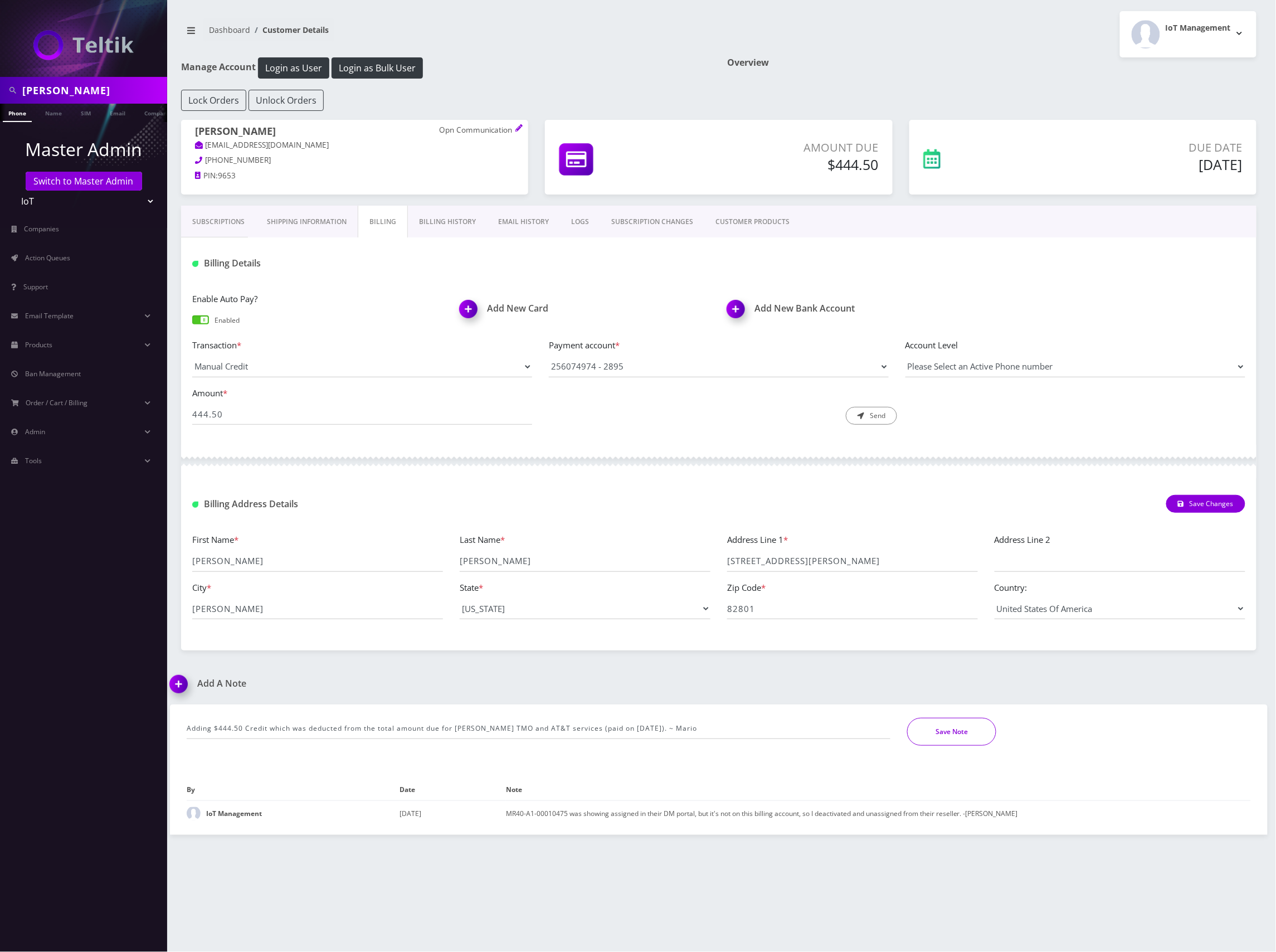
click at [952, 733] on button "Save Note" at bounding box center [952, 732] width 89 height 28
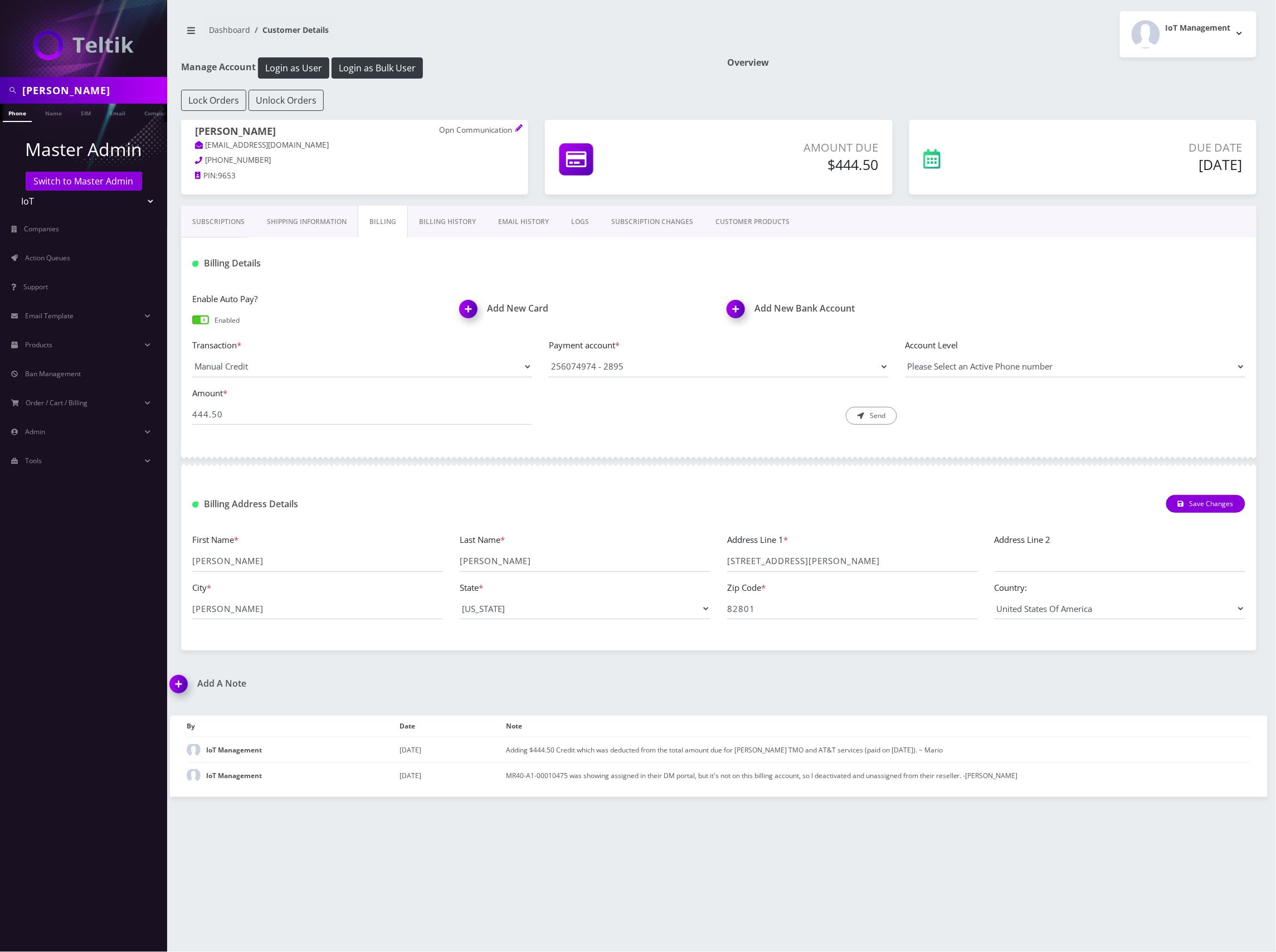
click at [219, 224] on link "Subscriptions" at bounding box center [219, 221] width 75 height 32
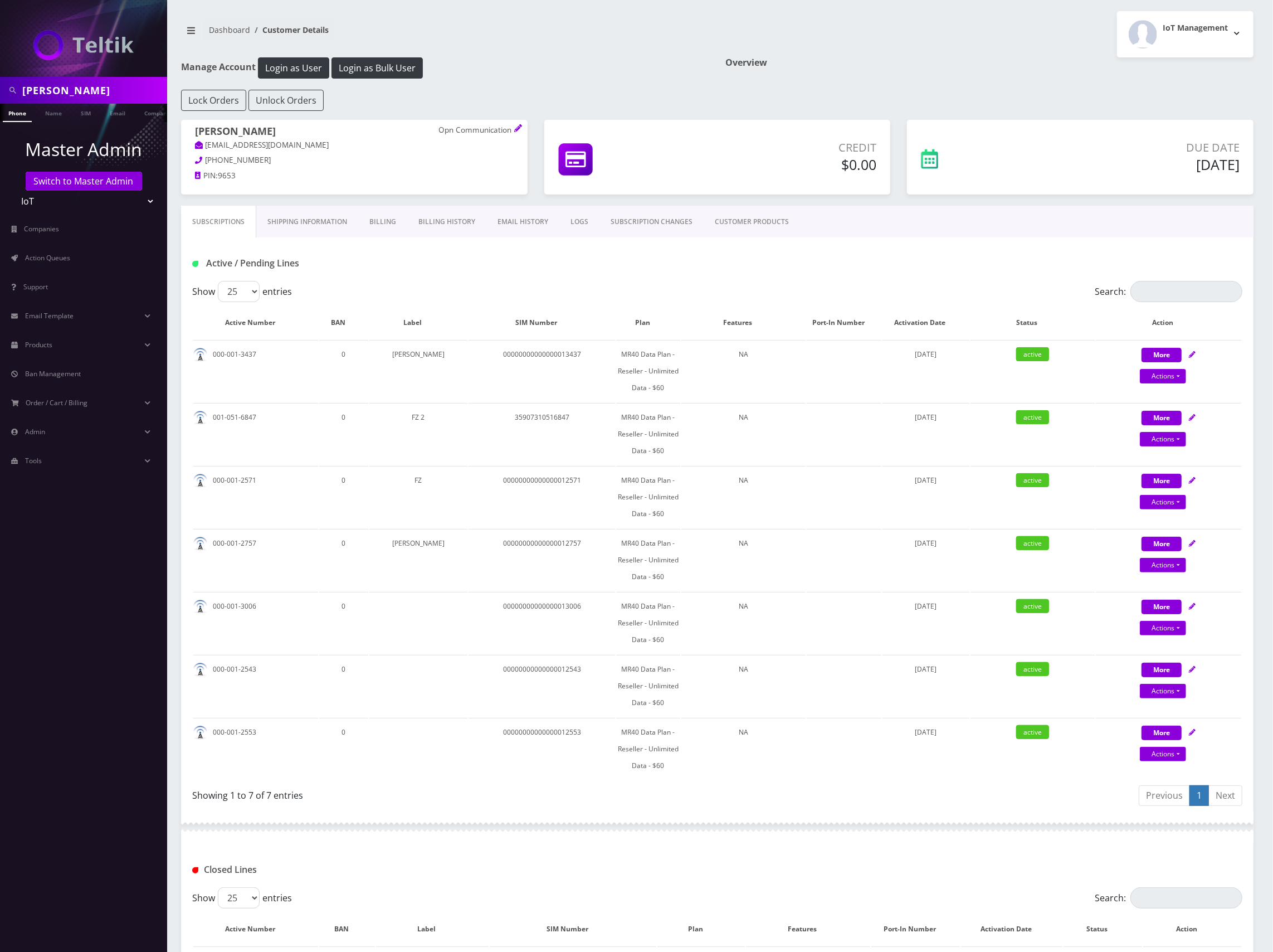
click at [756, 263] on div "Active / Pending Lines" at bounding box center [717, 263] width 1067 height 19
